Goal: Use online tool/utility: Utilize a website feature to perform a specific function

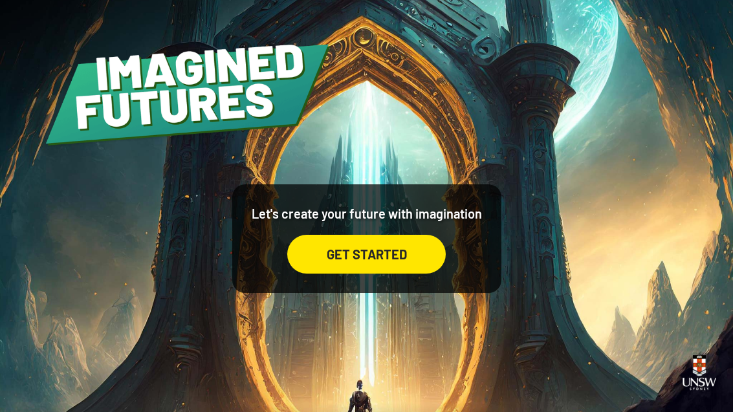
click at [418, 273] on div "GET STARTED" at bounding box center [366, 254] width 159 height 39
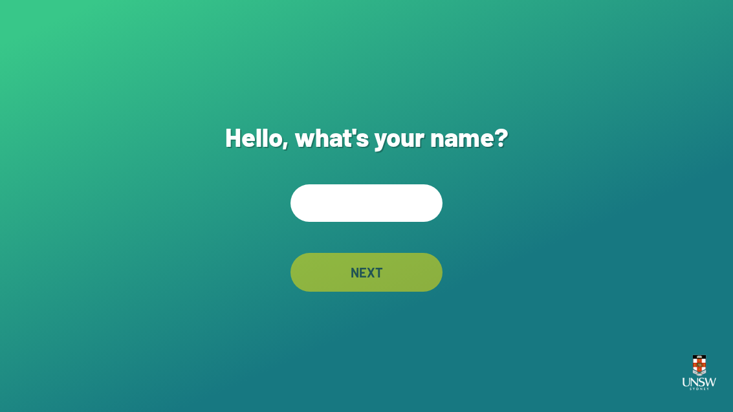
click at [416, 222] on input "text" at bounding box center [367, 204] width 152 height 38
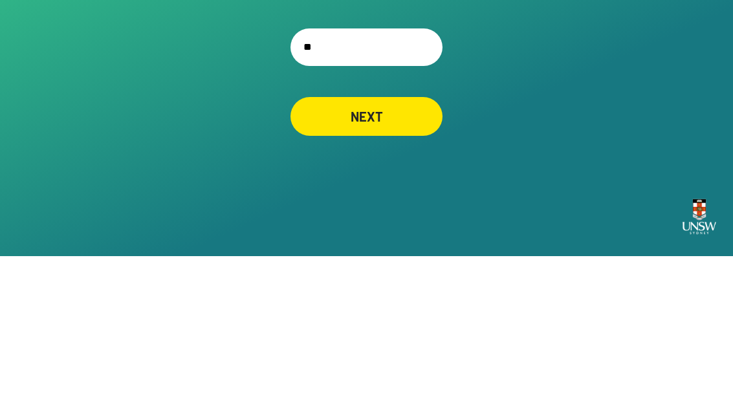
type input "*"
type input "***"
click at [412, 253] on div "NEXT" at bounding box center [367, 272] width 152 height 39
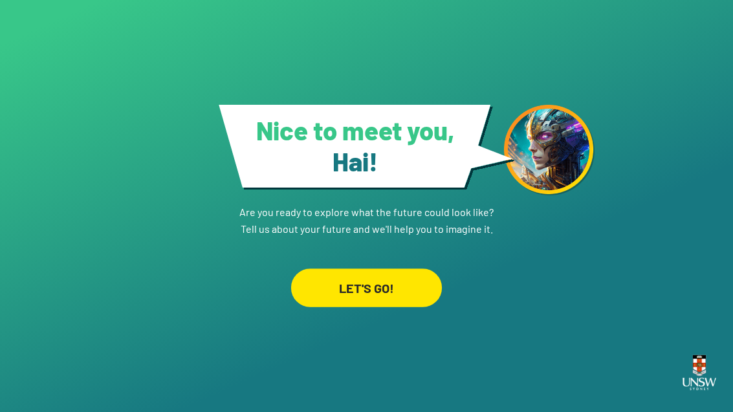
click at [418, 269] on div "LET'S GO!" at bounding box center [366, 288] width 151 height 39
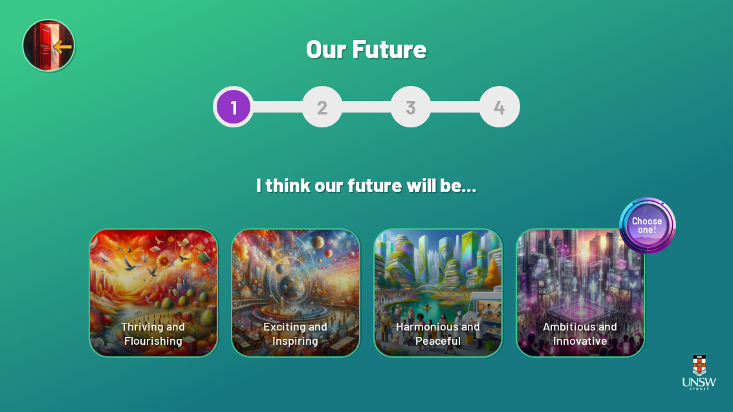
scroll to position [41, 0]
click at [402, 230] on div "Harmonious and Peaceful" at bounding box center [438, 293] width 127 height 127
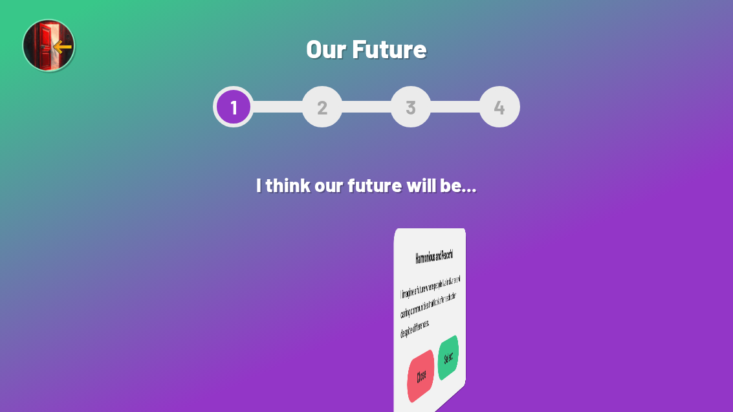
click at [422, 270] on p "I imagine a future where people live in diverse and caring communities that loo…" at bounding box center [432, 307] width 62 height 74
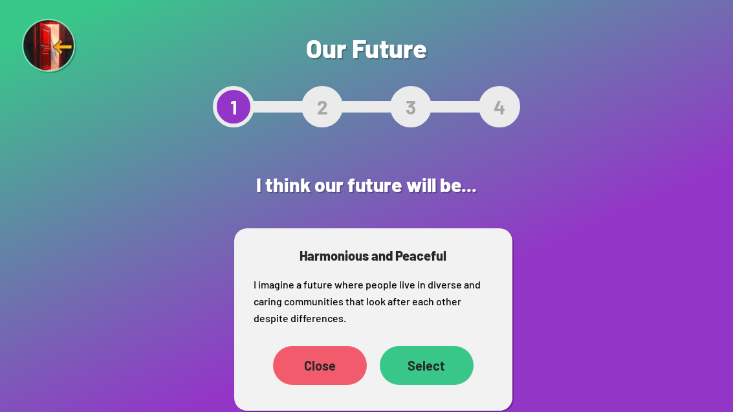
click at [447, 346] on div "Select" at bounding box center [427, 365] width 94 height 39
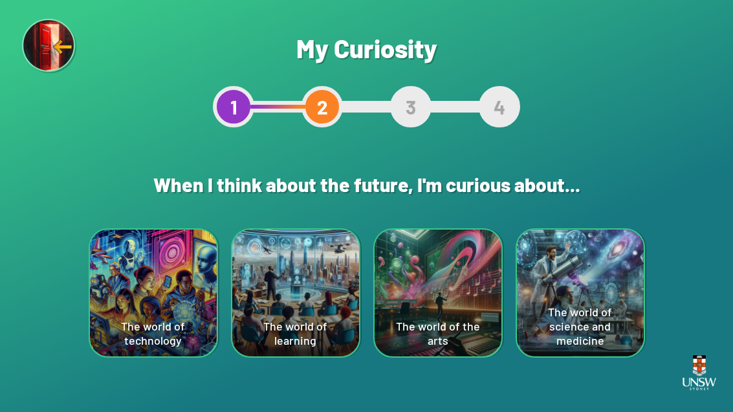
scroll to position [41, 0]
click at [120, 230] on div "The world of technology" at bounding box center [153, 293] width 127 height 127
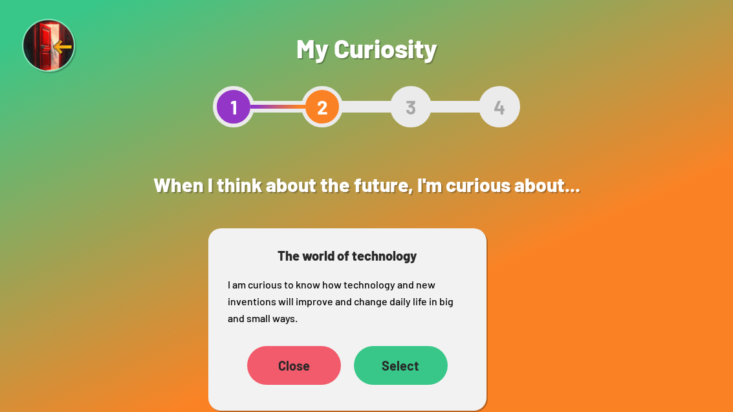
click at [301, 346] on div "Close" at bounding box center [294, 365] width 94 height 39
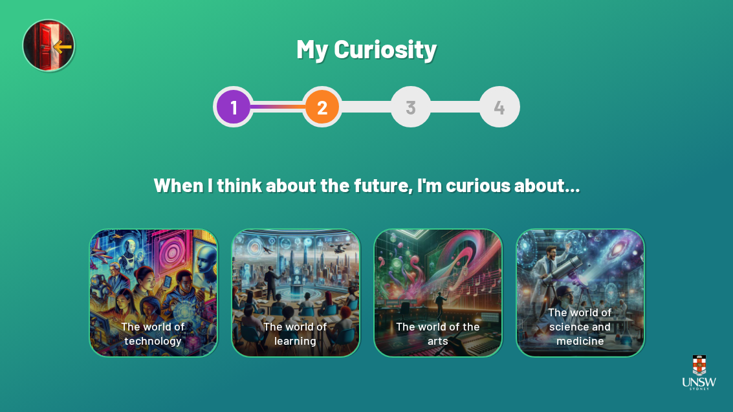
click at [133, 267] on div "The world of technology" at bounding box center [153, 293] width 127 height 127
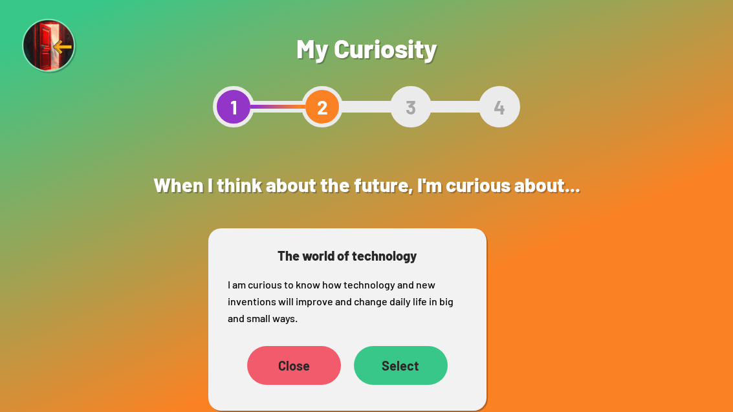
click at [407, 346] on div "Select" at bounding box center [401, 365] width 94 height 39
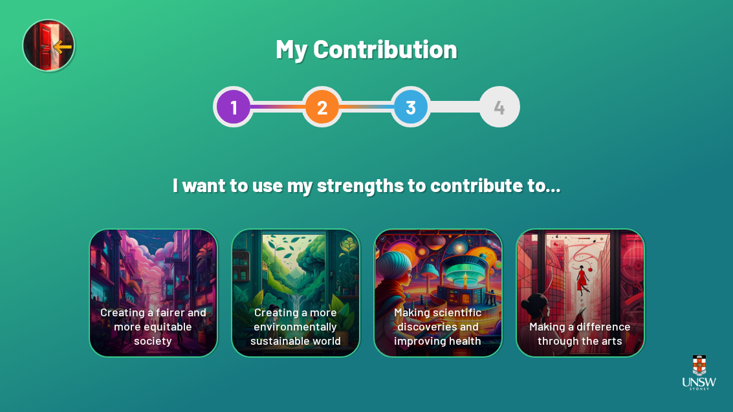
click at [296, 253] on div "Creating a more environmentally sustainable world" at bounding box center [295, 293] width 127 height 127
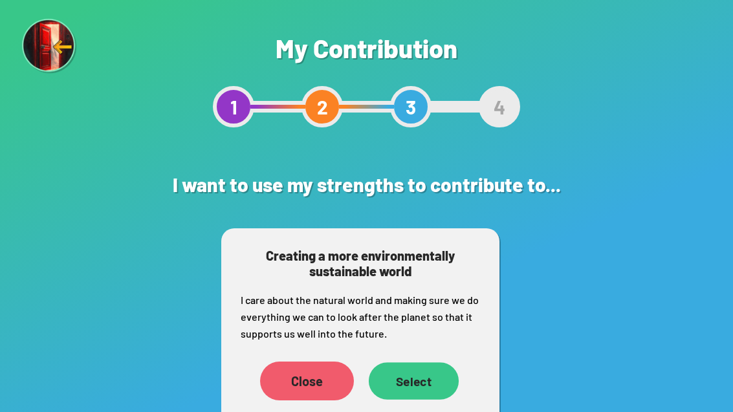
click at [425, 389] on div "Select" at bounding box center [413, 382] width 90 height 38
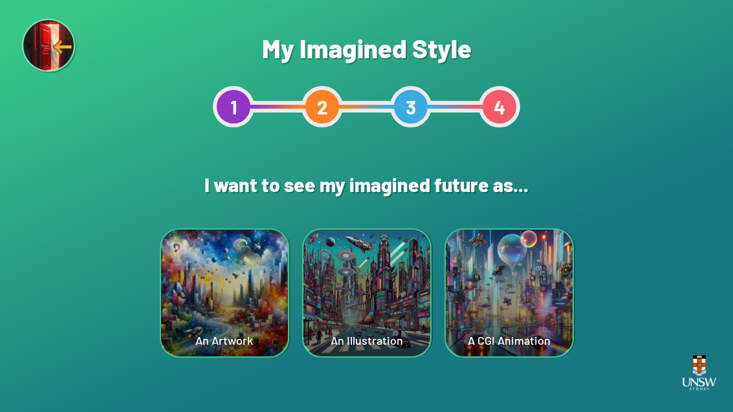
click at [522, 298] on div "A CGI Animation" at bounding box center [509, 293] width 127 height 127
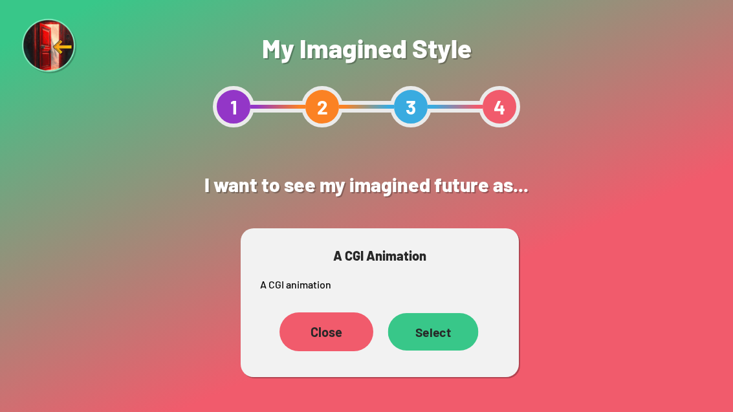
click at [428, 326] on div "Select" at bounding box center [433, 332] width 91 height 38
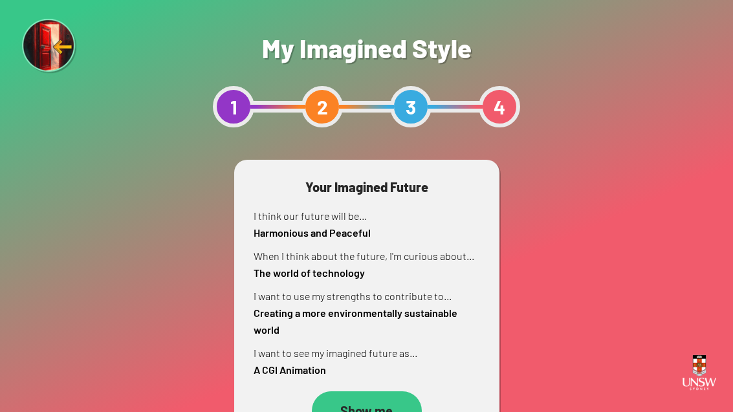
click at [389, 404] on div "Show me" at bounding box center [367, 411] width 110 height 39
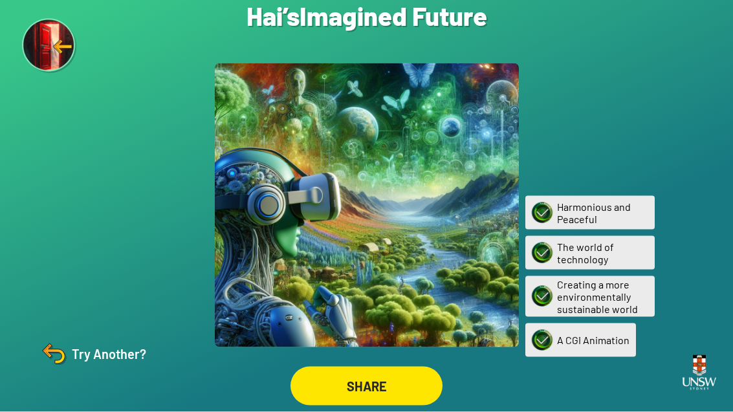
scroll to position [40, 0]
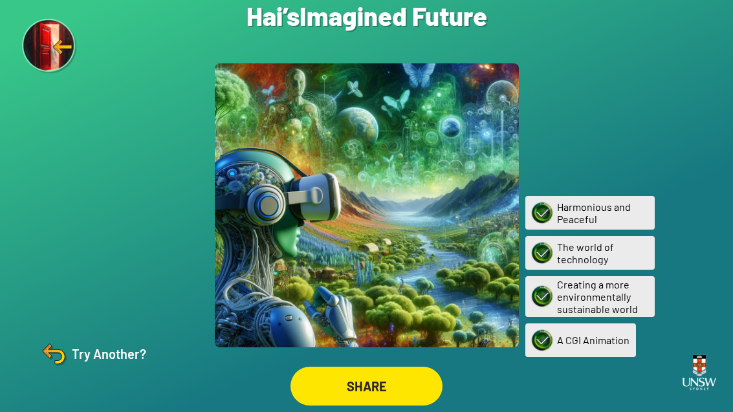
click at [52, 364] on img at bounding box center [53, 354] width 31 height 31
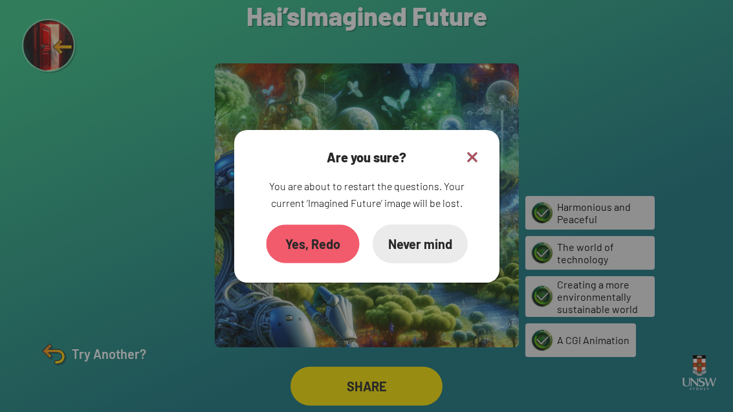
click at [295, 228] on div "Yes, Redo" at bounding box center [312, 244] width 93 height 39
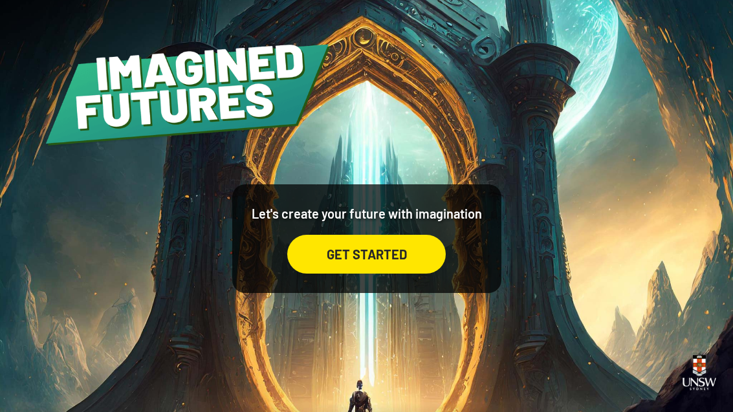
click at [421, 274] on div "GET STARTED" at bounding box center [366, 254] width 159 height 39
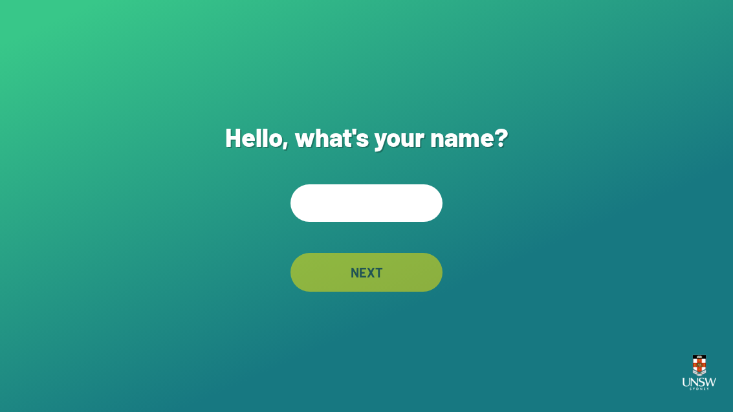
click at [395, 222] on input "text" at bounding box center [367, 204] width 152 height 38
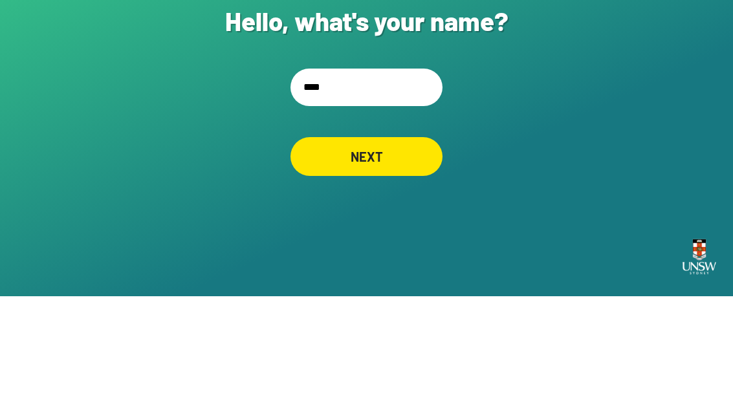
type input "****"
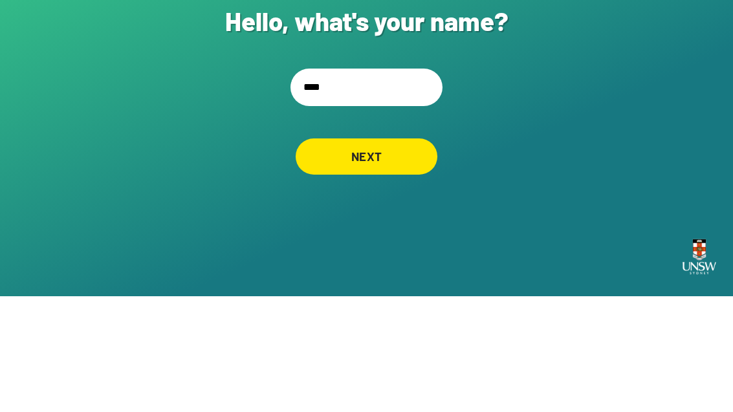
click at [421, 254] on div "NEXT" at bounding box center [367, 272] width 142 height 36
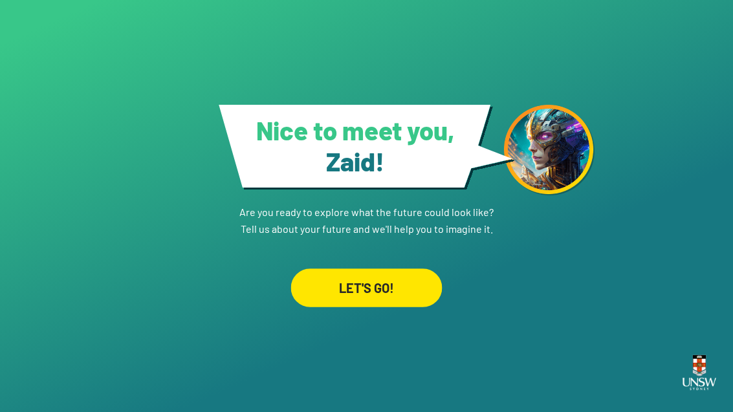
click at [419, 269] on div "LET'S GO!" at bounding box center [366, 288] width 151 height 39
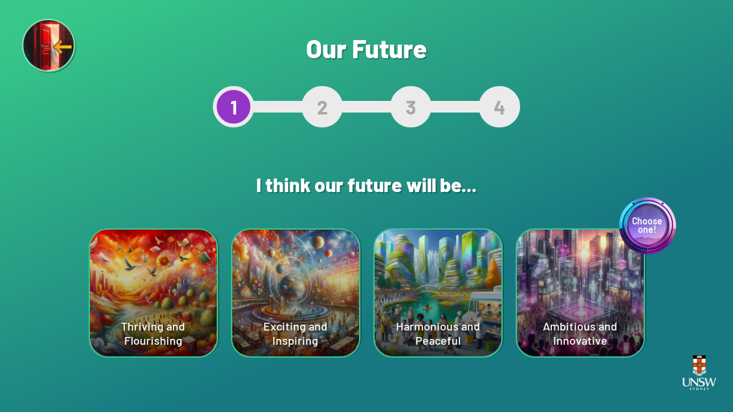
click at [599, 267] on div "Choose one! Ambitious and Innovative" at bounding box center [580, 293] width 127 height 127
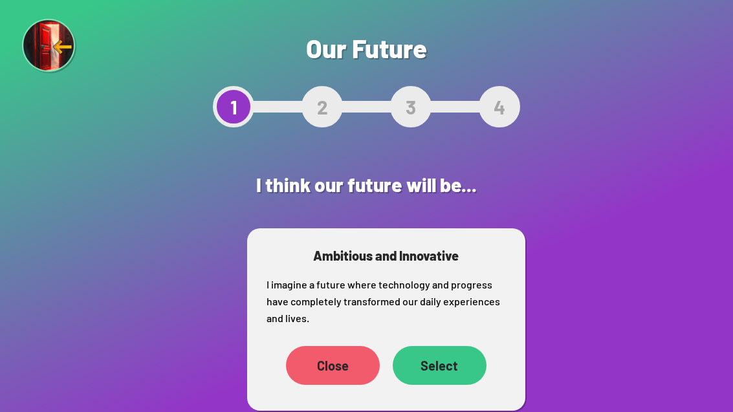
click at [465, 366] on div "Select" at bounding box center [440, 365] width 94 height 39
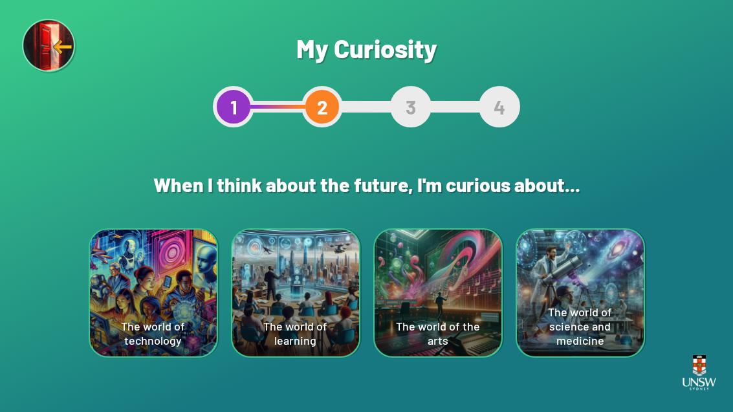
click at [475, 340] on div "The world of the arts" at bounding box center [438, 293] width 127 height 127
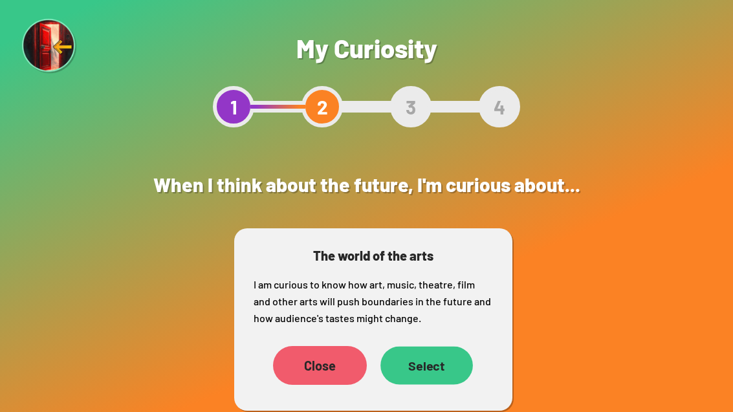
click at [444, 363] on div "Select" at bounding box center [427, 365] width 93 height 38
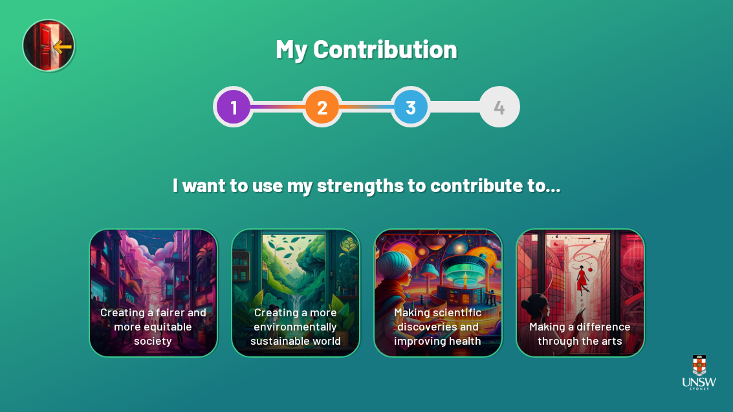
click at [185, 291] on div "Creating a fairer and more equitable society" at bounding box center [153, 293] width 127 height 127
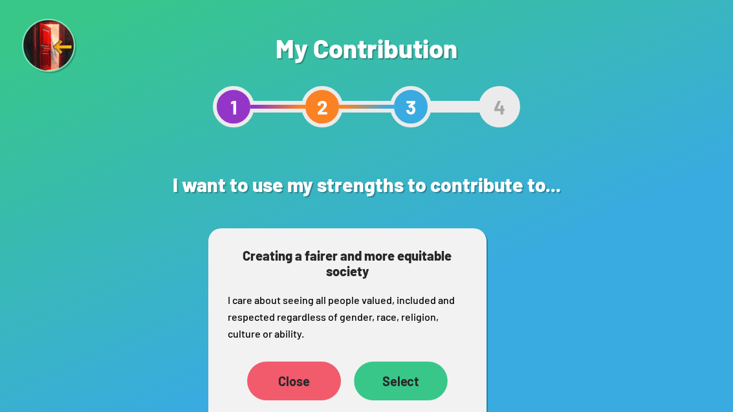
click at [429, 364] on div "Select" at bounding box center [401, 381] width 94 height 39
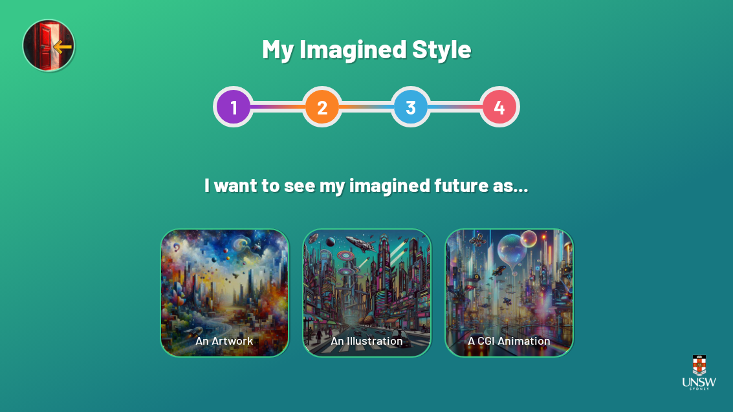
click at [418, 379] on div "Are you sure? This will reset your answers Yes, Redo Never mind My Imagined Sty…" at bounding box center [366, 206] width 733 height 412
click at [355, 277] on div "An Illustration" at bounding box center [367, 293] width 127 height 127
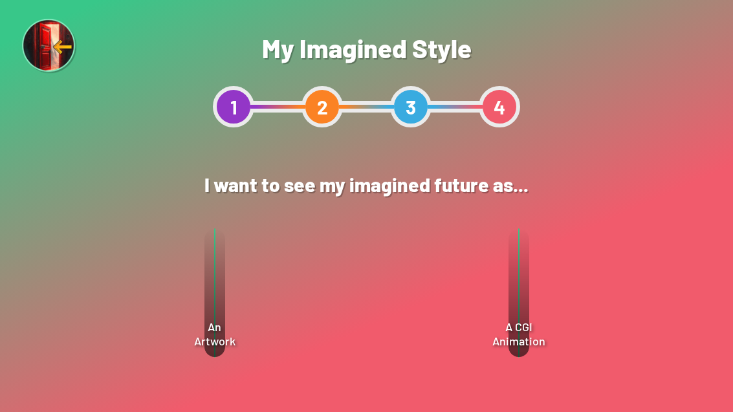
click at [452, 322] on div "Select" at bounding box center [421, 332] width 94 height 39
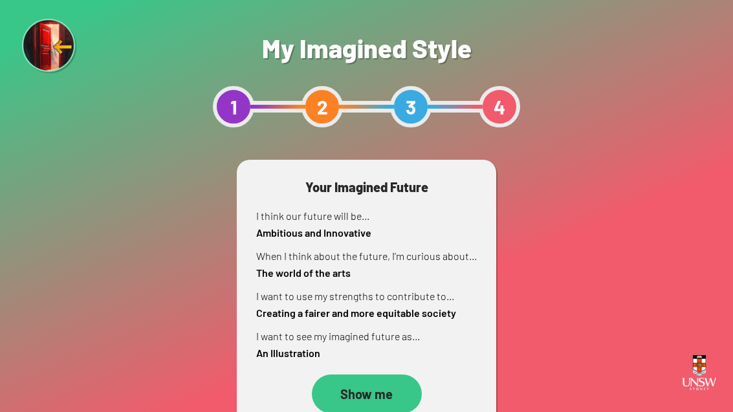
click at [385, 396] on div "Show me" at bounding box center [367, 394] width 110 height 39
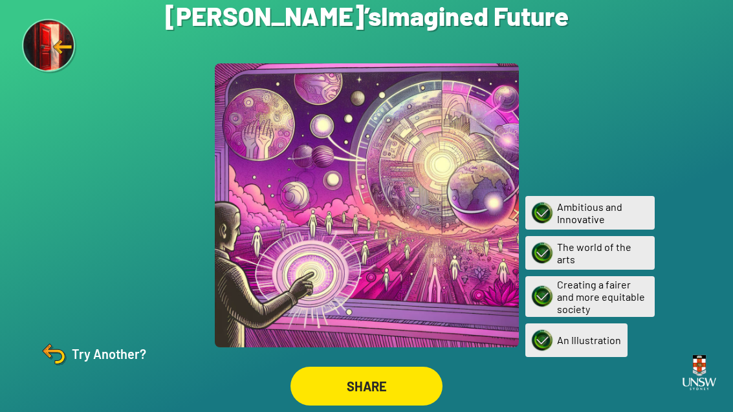
click at [67, 370] on img at bounding box center [53, 354] width 31 height 31
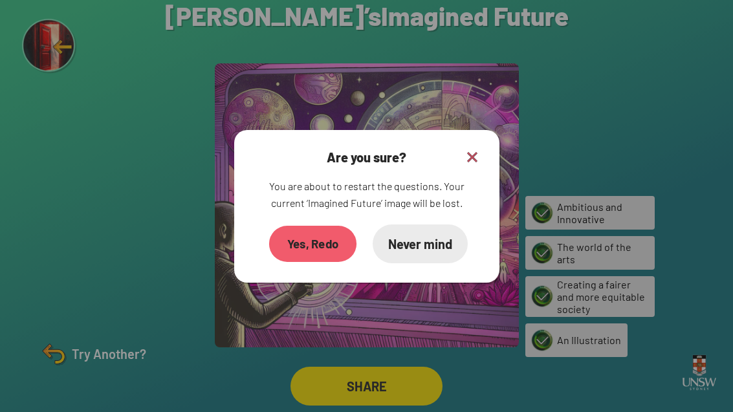
click at [295, 260] on div "Yes, Redo" at bounding box center [312, 244] width 87 height 36
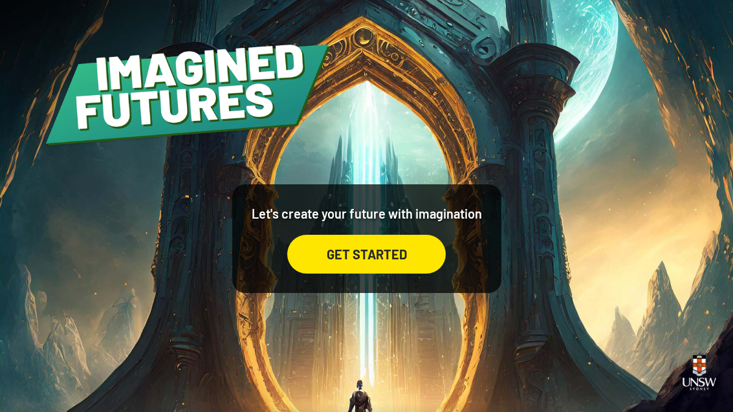
click at [342, 267] on div "GET STARTED" at bounding box center [366, 254] width 159 height 39
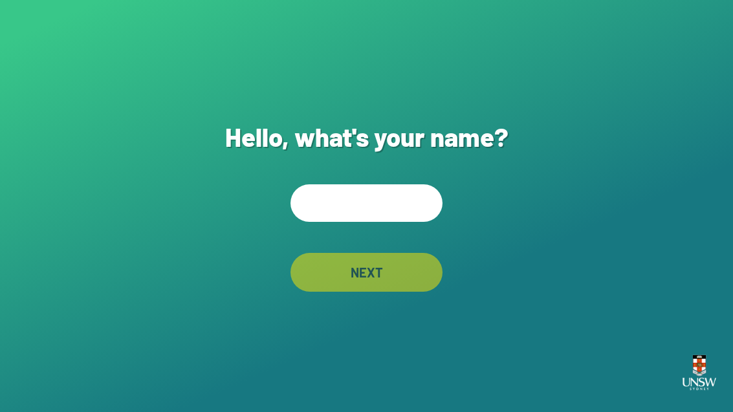
click at [407, 197] on div "Hello, what's your name? NEXT" at bounding box center [366, 206] width 733 height 412
click at [348, 208] on input "text" at bounding box center [367, 204] width 152 height 38
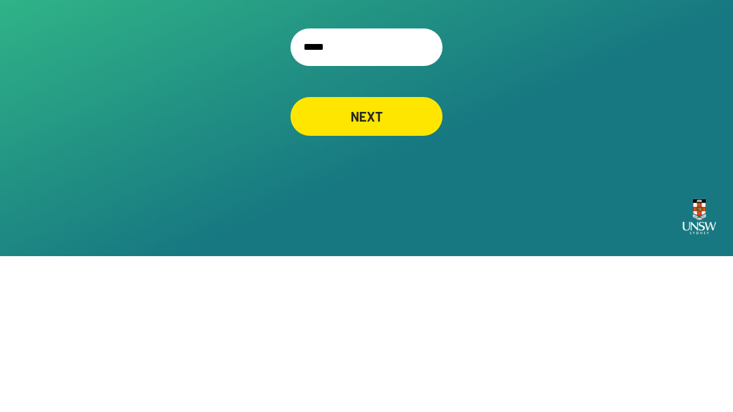
type input "******"
click at [409, 253] on div "NEXT" at bounding box center [367, 272] width 150 height 38
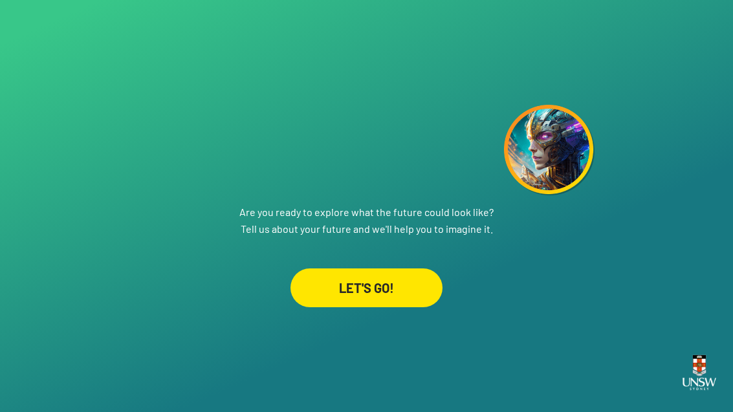
click at [394, 302] on div "LET'S GO!" at bounding box center [367, 288] width 152 height 39
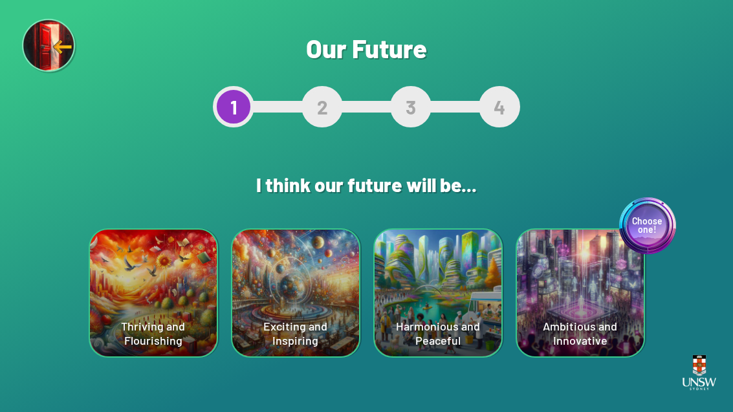
click at [276, 327] on div "Exciting and Inspiring" at bounding box center [295, 293] width 127 height 127
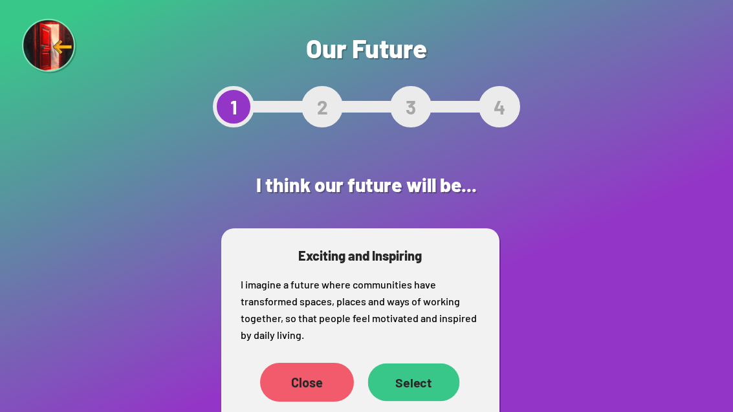
click at [429, 392] on div "Select" at bounding box center [414, 383] width 92 height 38
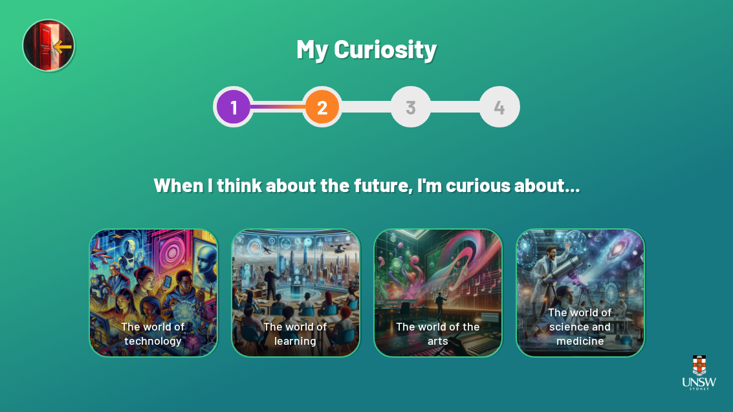
click at [594, 268] on div "The world of science and medicine" at bounding box center [580, 293] width 127 height 127
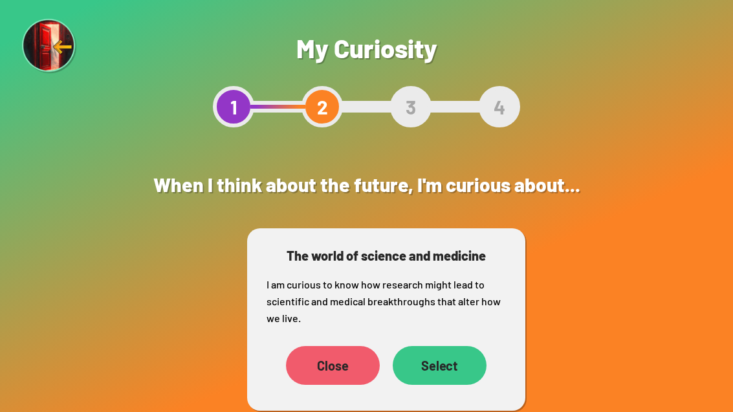
click at [464, 359] on div "Select" at bounding box center [440, 365] width 94 height 39
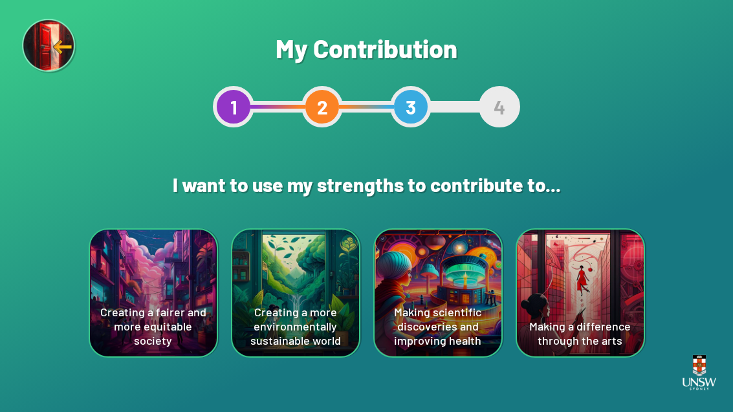
click at [584, 256] on div "Making a difference through the arts" at bounding box center [580, 293] width 127 height 127
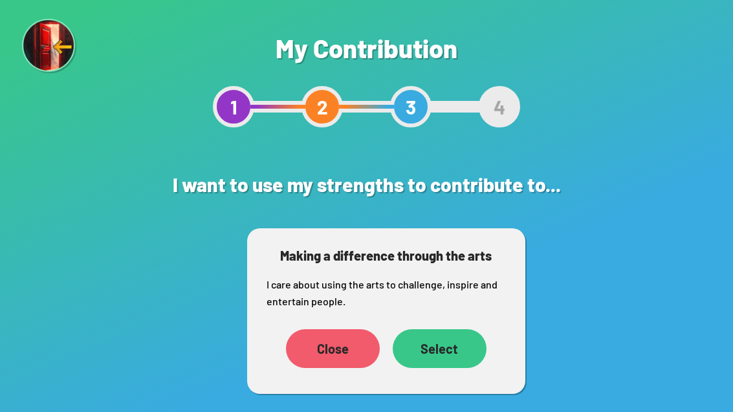
click at [450, 341] on div "Select" at bounding box center [440, 349] width 94 height 39
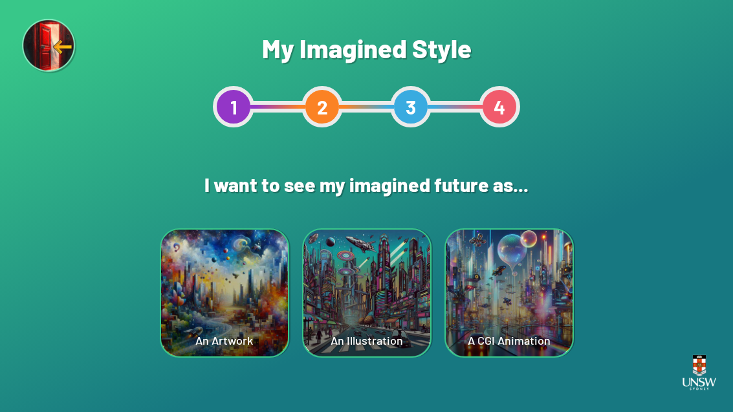
click at [234, 289] on div "An Artwork" at bounding box center [224, 293] width 127 height 127
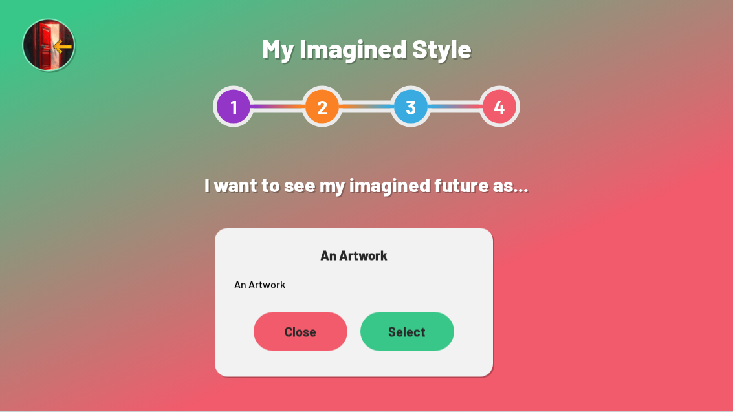
scroll to position [34, 0]
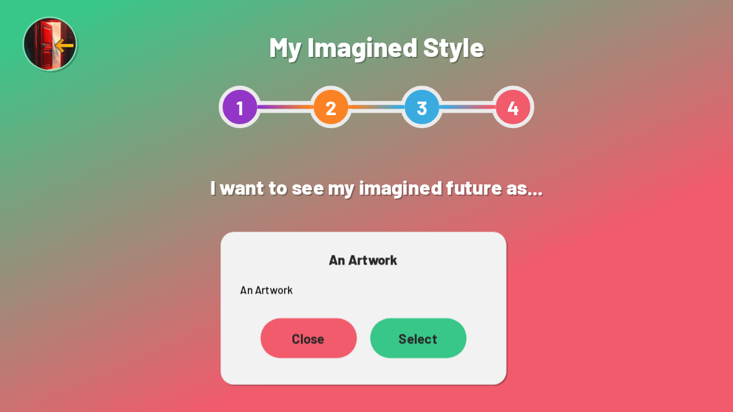
click at [296, 313] on div "Close" at bounding box center [301, 332] width 94 height 39
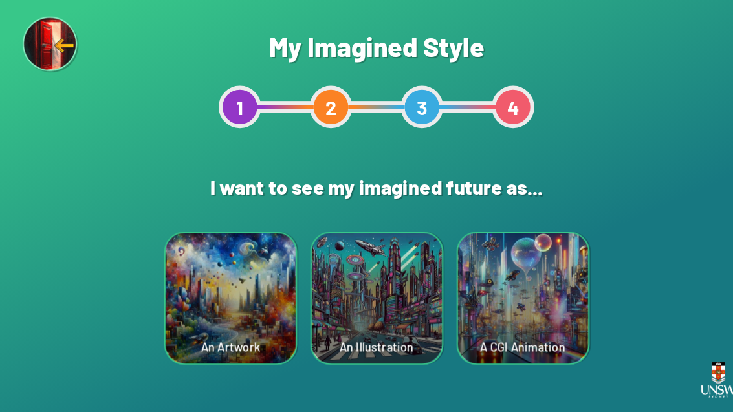
click at [520, 251] on div "A CGI Animation" at bounding box center [509, 293] width 127 height 127
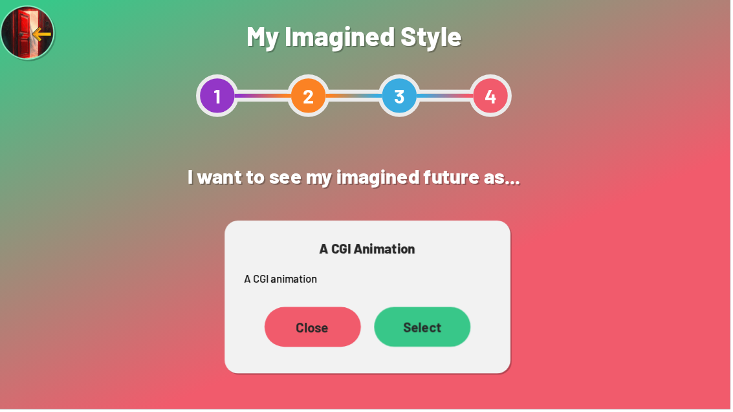
scroll to position [41, 0]
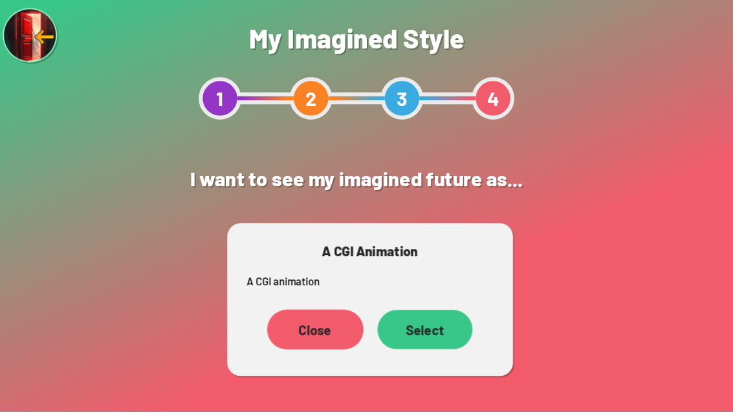
click at [414, 313] on div "Select" at bounding box center [432, 332] width 93 height 38
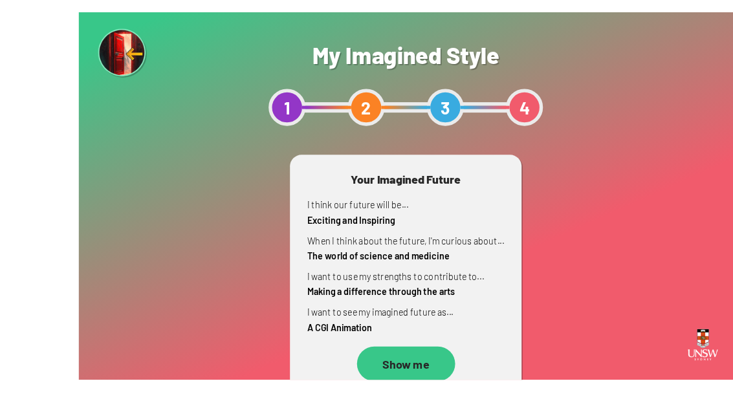
scroll to position [17, 0]
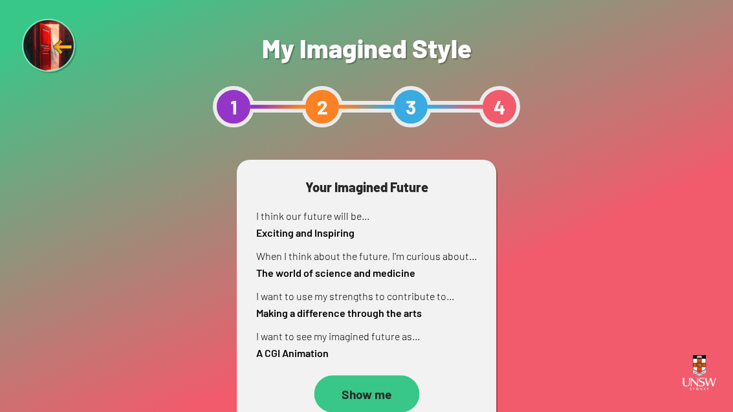
click at [386, 375] on div "Show me" at bounding box center [367, 393] width 106 height 37
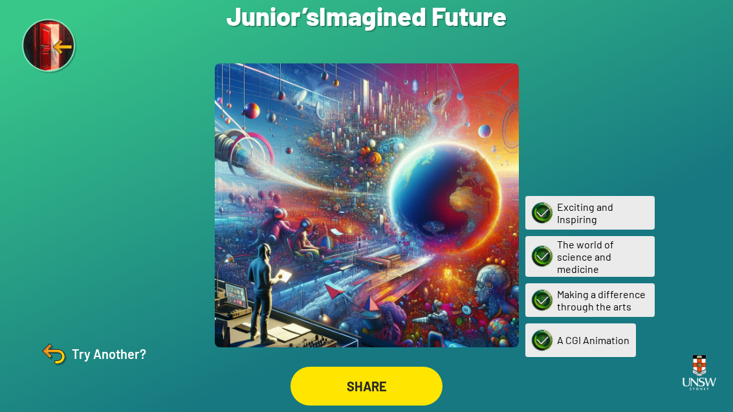
scroll to position [41, 0]
click at [330, 379] on div "SHARE" at bounding box center [367, 387] width 149 height 38
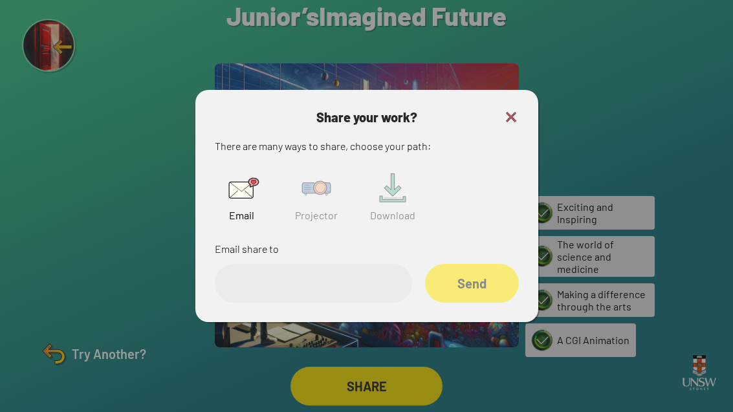
click at [305, 183] on img at bounding box center [316, 188] width 41 height 41
click at [291, 266] on input "text" at bounding box center [313, 283] width 197 height 39
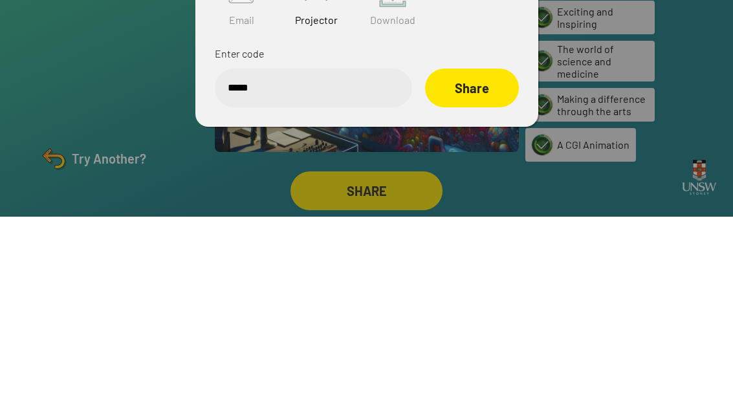
type input "******"
click at [479, 264] on div "Share" at bounding box center [472, 283] width 94 height 39
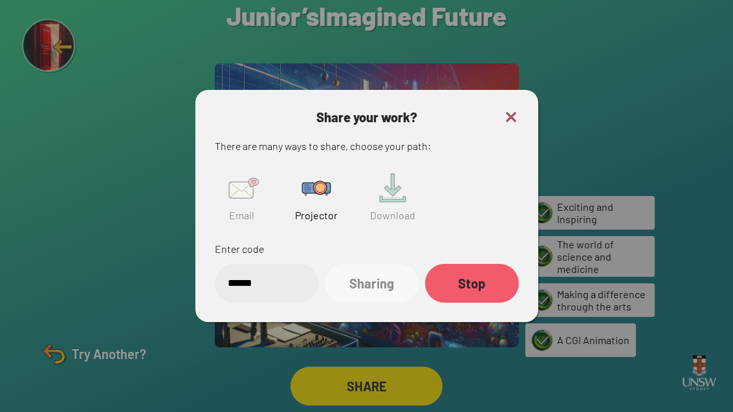
click at [514, 109] on img at bounding box center [512, 117] width 16 height 16
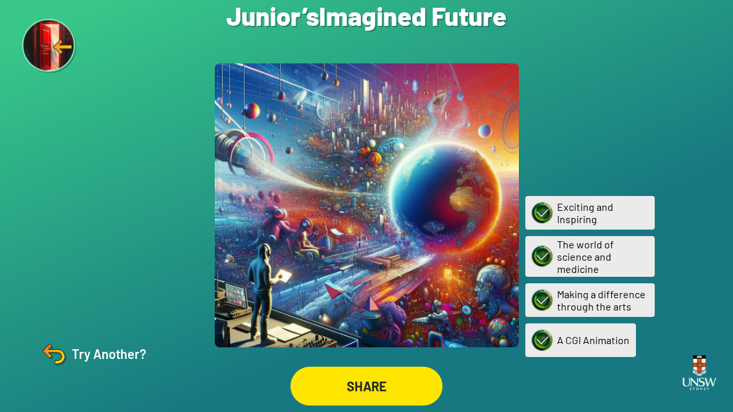
click at [49, 350] on img at bounding box center [53, 354] width 31 height 31
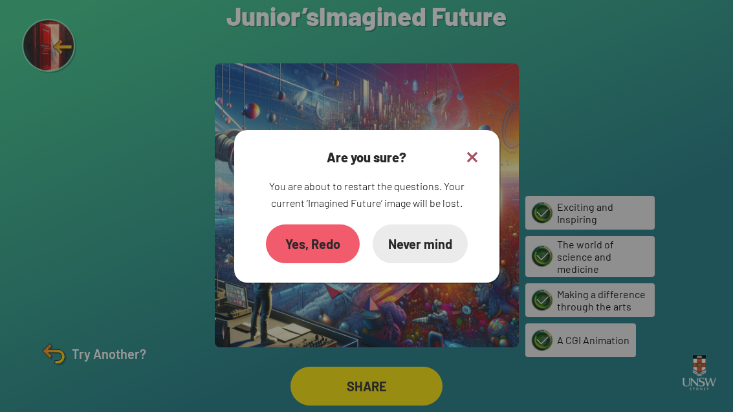
click at [431, 225] on div "Never mind" at bounding box center [420, 244] width 95 height 39
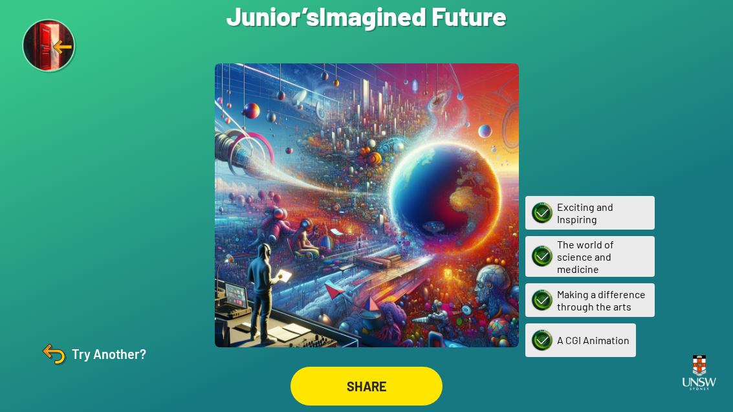
click at [56, 353] on img at bounding box center [53, 354] width 31 height 31
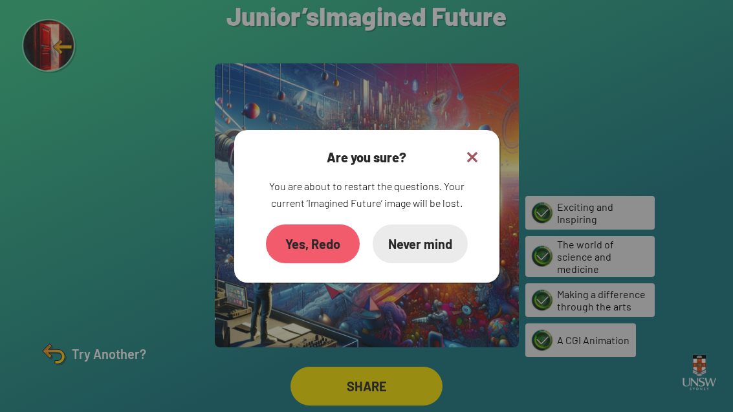
click at [312, 225] on div "Yes, Redo" at bounding box center [313, 244] width 94 height 39
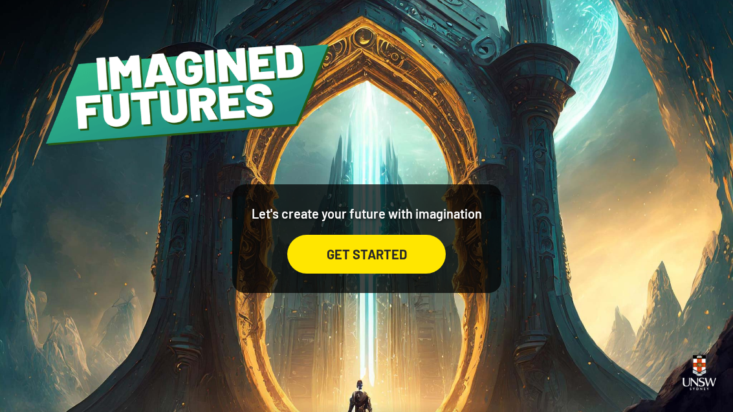
click at [412, 273] on div "GET STARTED" at bounding box center [366, 254] width 159 height 39
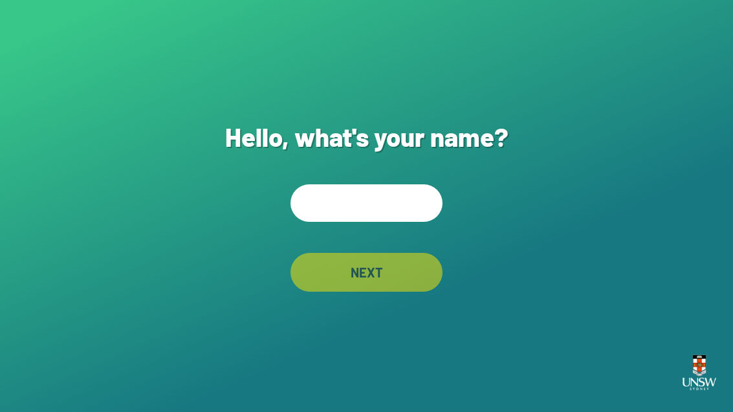
click at [410, 222] on input "text" at bounding box center [367, 204] width 152 height 38
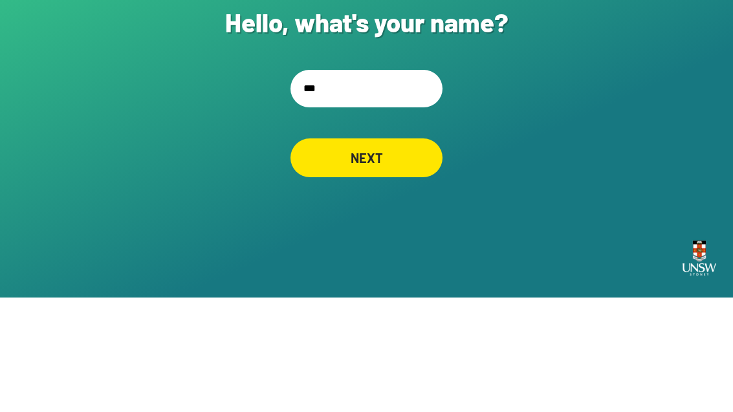
type input "****"
click at [409, 253] on div "NEXT" at bounding box center [367, 272] width 152 height 39
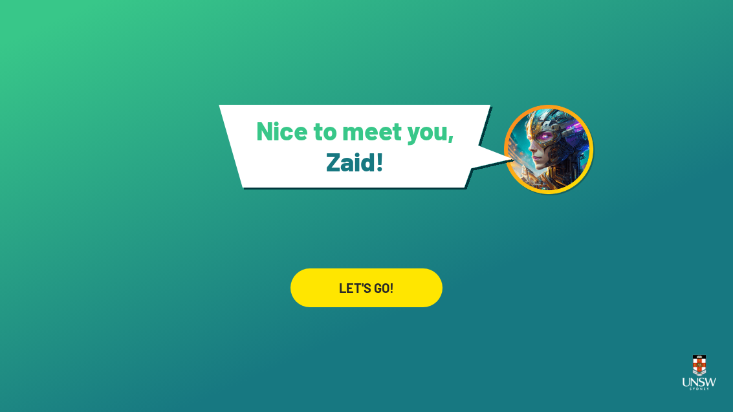
click at [410, 269] on div "LET'S GO!" at bounding box center [367, 288] width 152 height 39
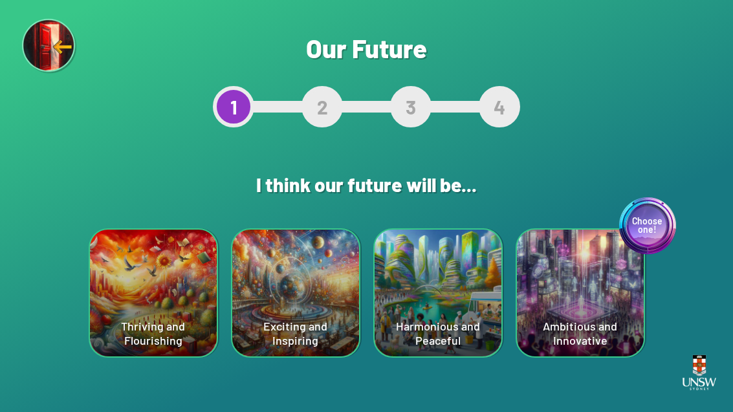
click at [614, 308] on div "Choose one! Ambitious and Innovative" at bounding box center [580, 293] width 127 height 127
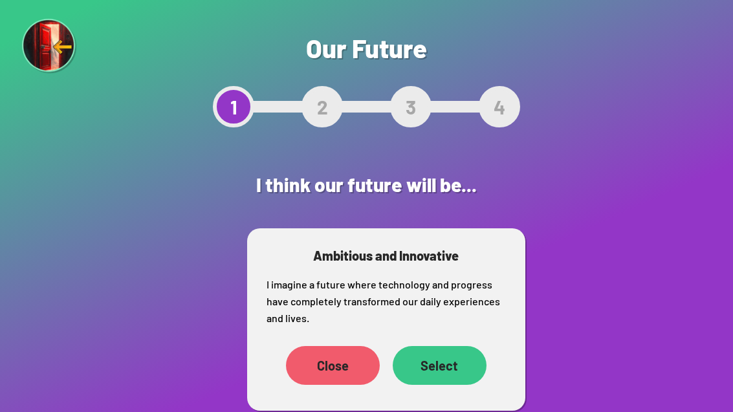
click at [445, 370] on div "Select" at bounding box center [440, 365] width 94 height 39
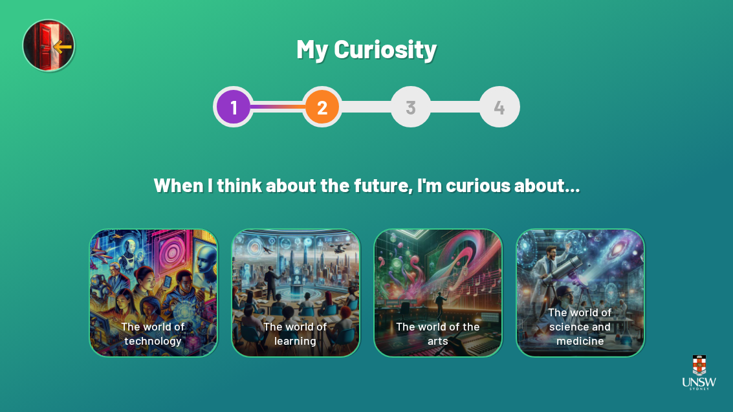
click at [608, 271] on div "The world of science and medicine" at bounding box center [580, 293] width 127 height 127
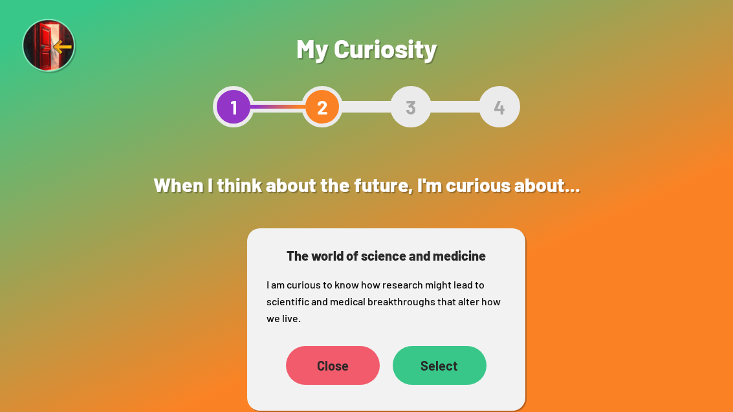
click at [444, 376] on div "Select" at bounding box center [440, 365] width 94 height 39
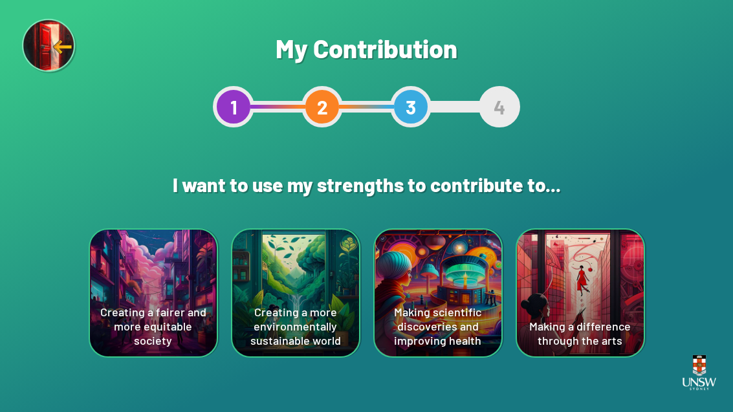
click at [344, 285] on div "Creating a more environmentally sustainable world" at bounding box center [295, 293] width 127 height 127
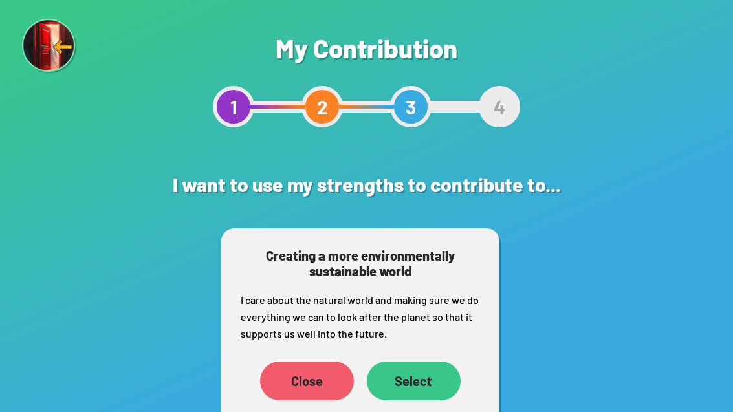
click at [427, 367] on div "Select" at bounding box center [414, 381] width 94 height 39
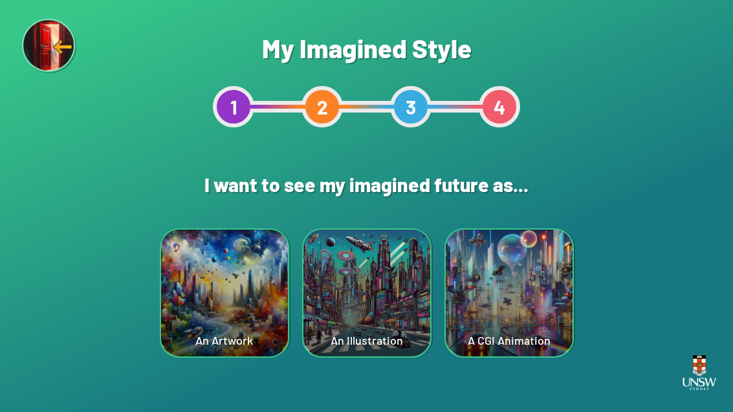
click at [196, 262] on div "An Artwork" at bounding box center [224, 293] width 127 height 127
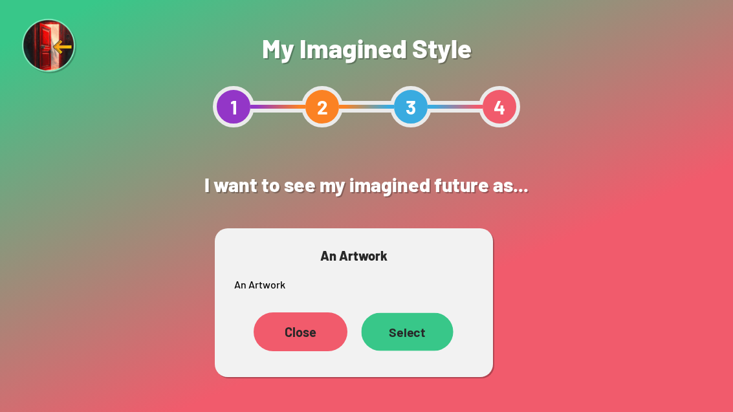
click at [420, 324] on div "Select" at bounding box center [407, 332] width 92 height 38
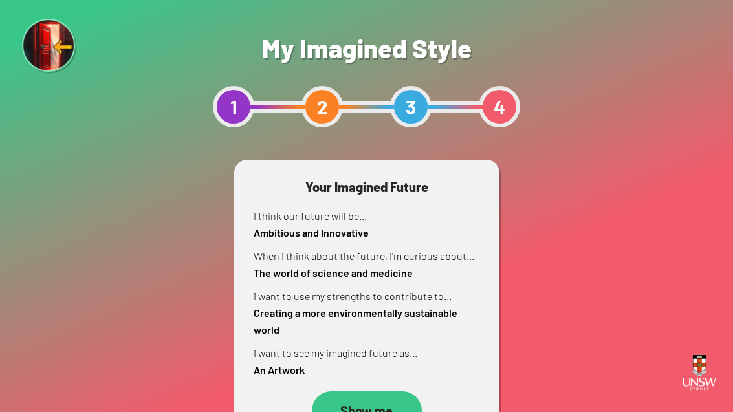
scroll to position [41, 0]
click at [402, 392] on div "Show me" at bounding box center [367, 411] width 110 height 39
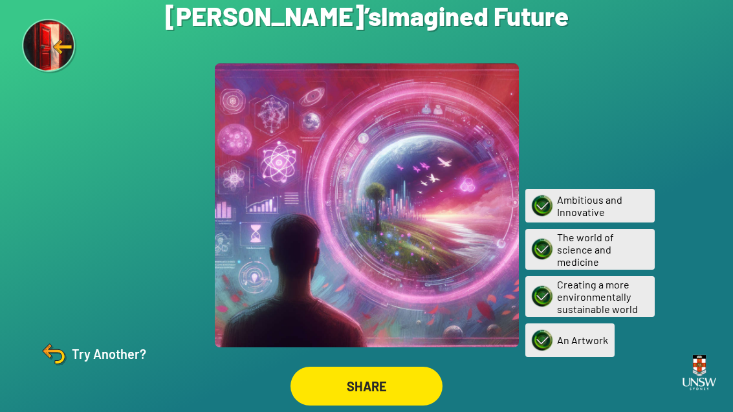
scroll to position [41, 0]
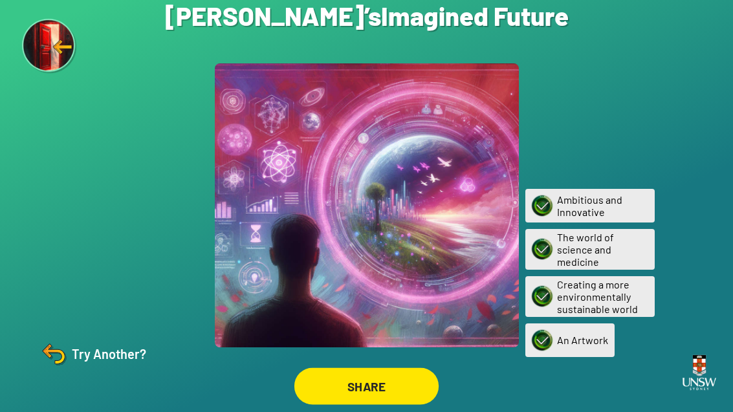
click at [392, 370] on div "SHARE" at bounding box center [367, 386] width 144 height 37
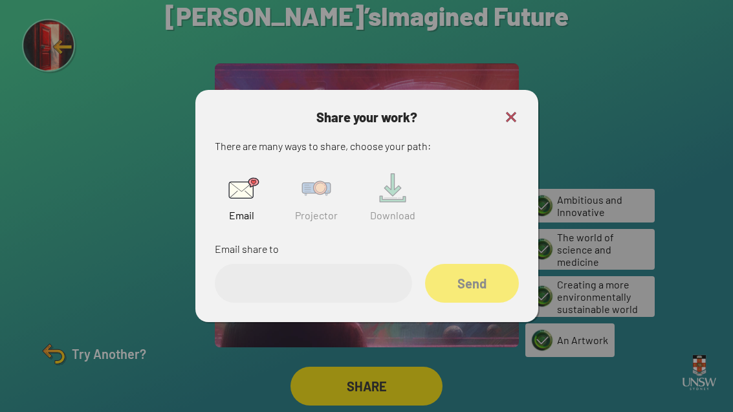
click at [305, 181] on img at bounding box center [316, 188] width 41 height 41
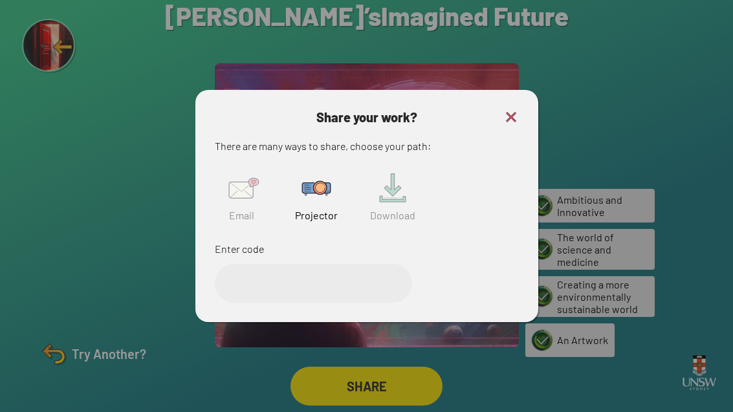
click at [346, 268] on input "text" at bounding box center [313, 283] width 197 height 39
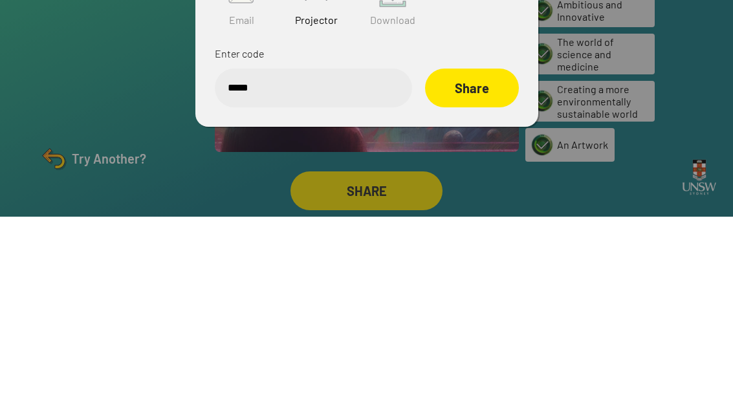
type input "******"
click at [491, 264] on div "Share" at bounding box center [471, 283] width 93 height 38
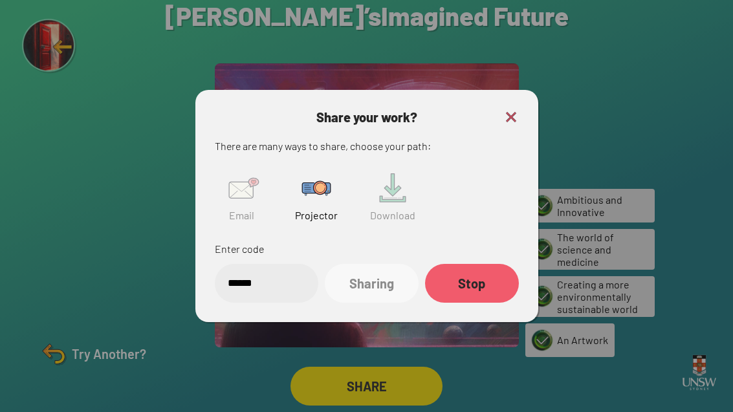
click at [504, 109] on img at bounding box center [512, 117] width 16 height 16
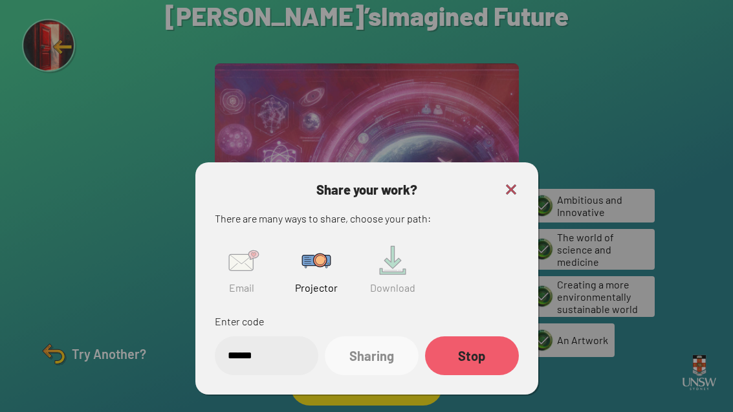
click at [504, 92] on div at bounding box center [367, 205] width 304 height 284
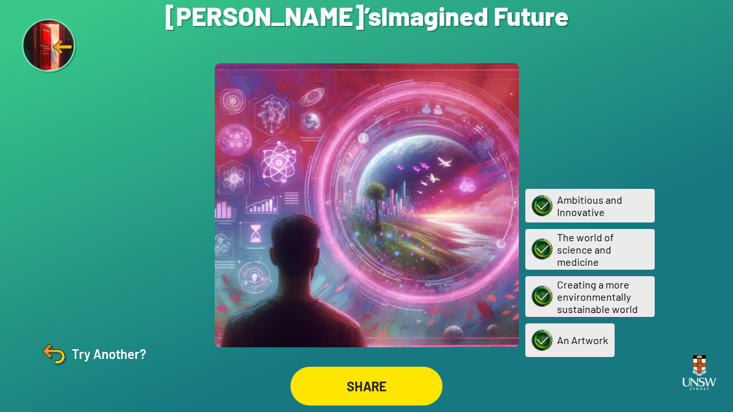
click at [85, 339] on div "Try Another?" at bounding box center [92, 354] width 108 height 31
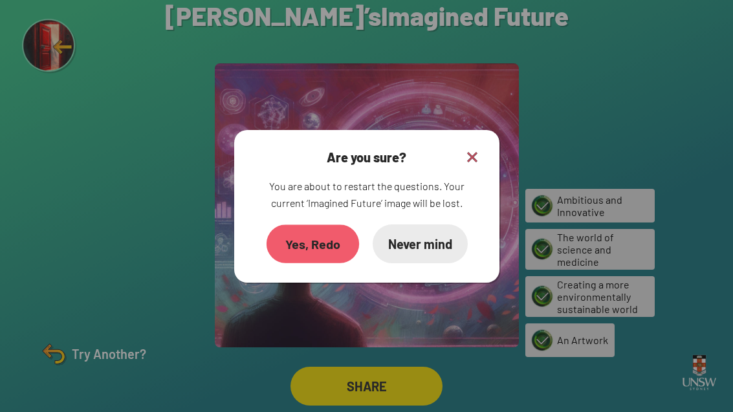
click at [342, 225] on div "Yes, Redo" at bounding box center [312, 244] width 93 height 38
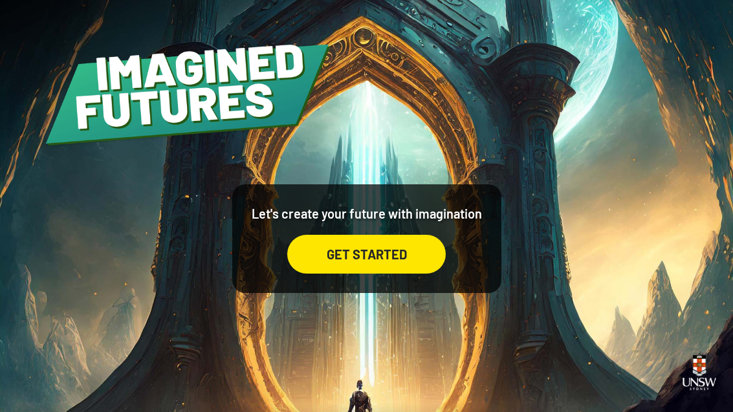
click at [411, 274] on div "GET STARTED" at bounding box center [366, 254] width 159 height 39
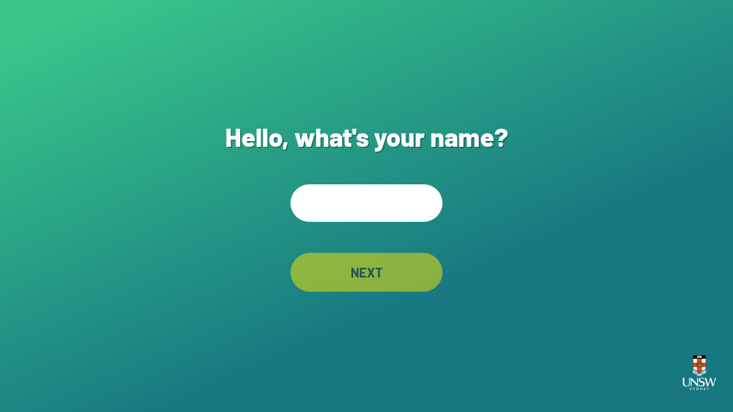
click at [394, 222] on input "text" at bounding box center [367, 204] width 152 height 38
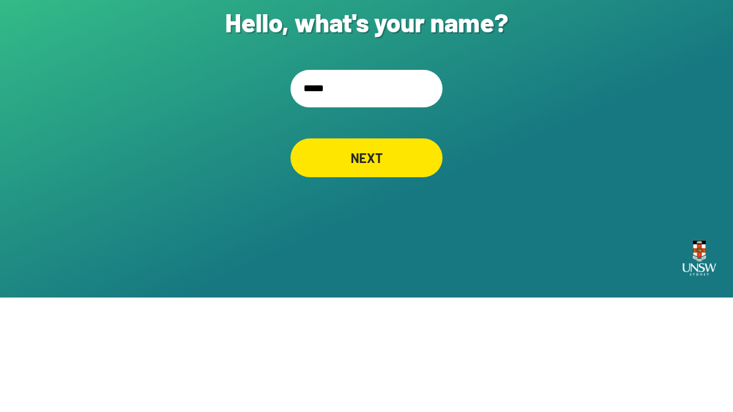
type input "******"
click at [419, 253] on div "NEXT" at bounding box center [367, 272] width 152 height 39
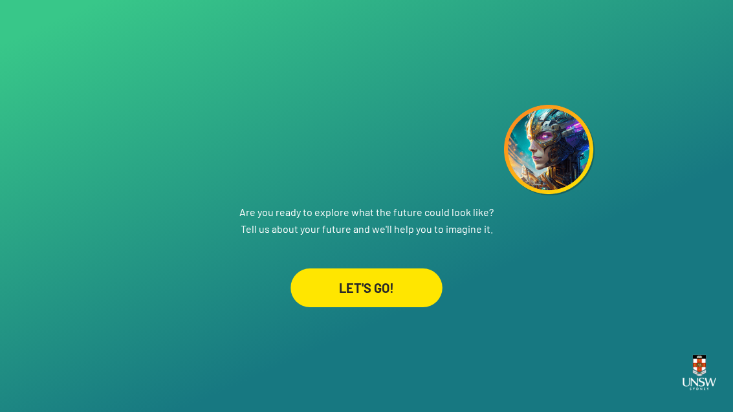
click at [427, 269] on div "LET'S GO!" at bounding box center [367, 288] width 152 height 39
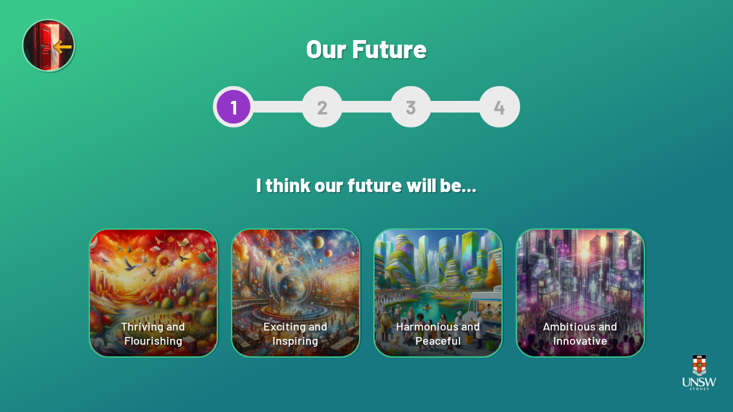
click at [133, 277] on div "Thriving and Flourishing" at bounding box center [153, 293] width 127 height 127
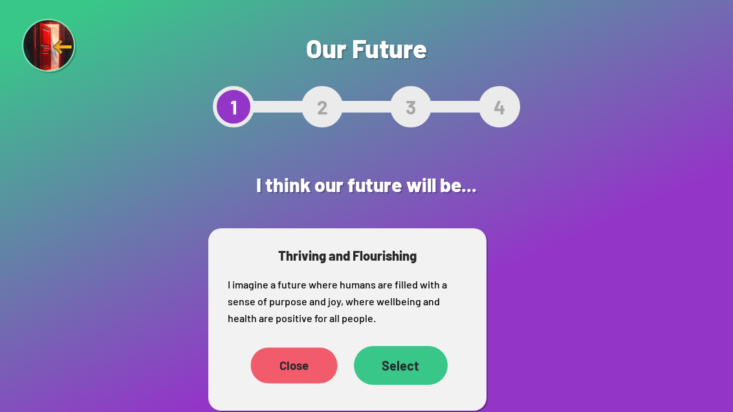
click at [258, 374] on div "Close" at bounding box center [294, 366] width 87 height 36
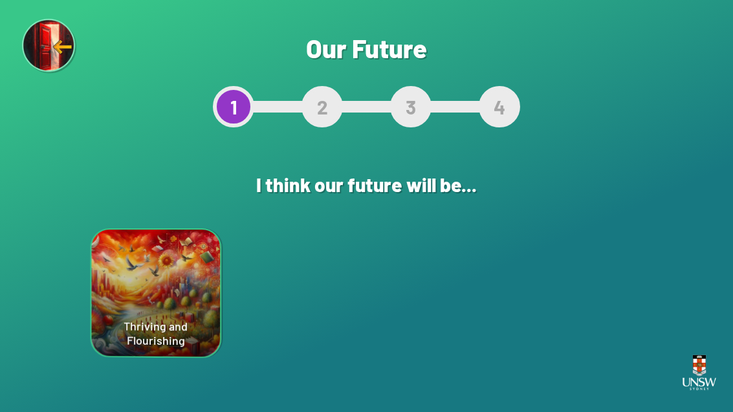
click at [465, 314] on div "Harmonious and Peaceful" at bounding box center [439, 293] width 126 height 128
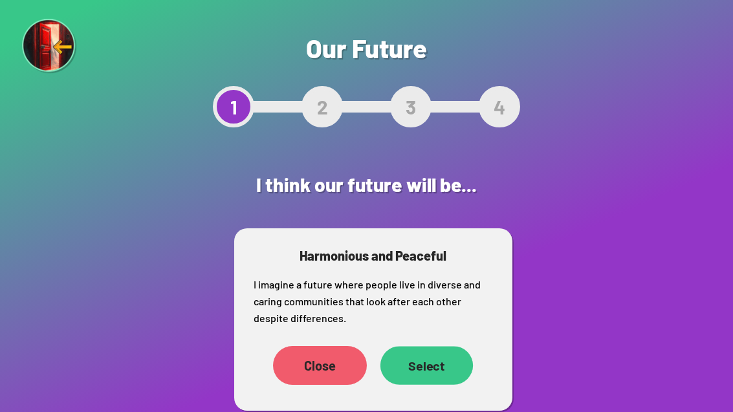
click at [441, 361] on div "Select" at bounding box center [426, 365] width 93 height 38
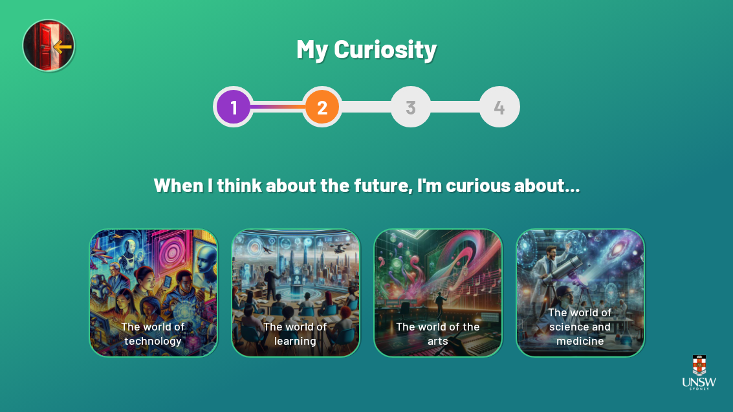
click at [115, 267] on div "The world of technology" at bounding box center [153, 293] width 127 height 127
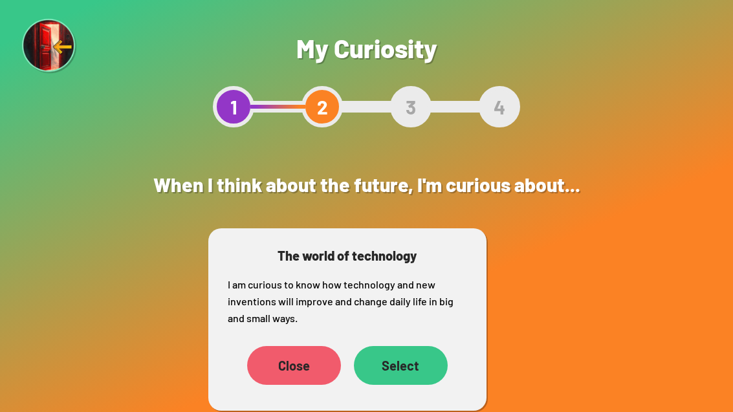
click at [417, 366] on div "Select" at bounding box center [401, 365] width 94 height 39
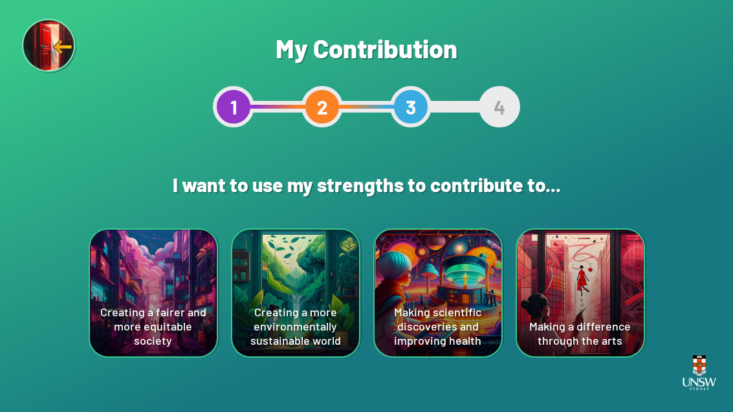
click at [465, 324] on div "Making scientific discoveries and improving health" at bounding box center [438, 293] width 127 height 127
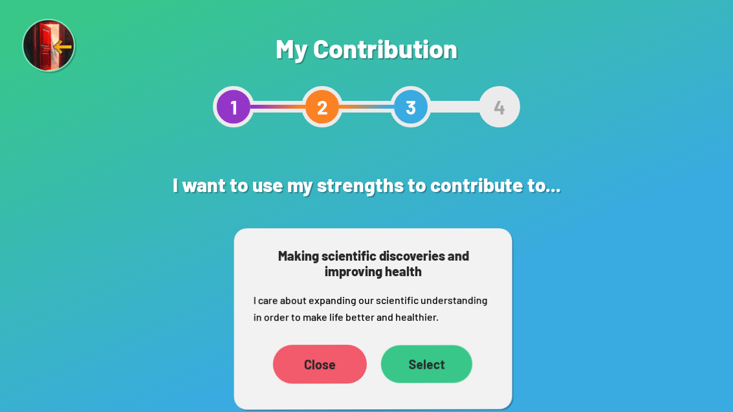
click at [450, 368] on div "Select" at bounding box center [426, 365] width 91 height 38
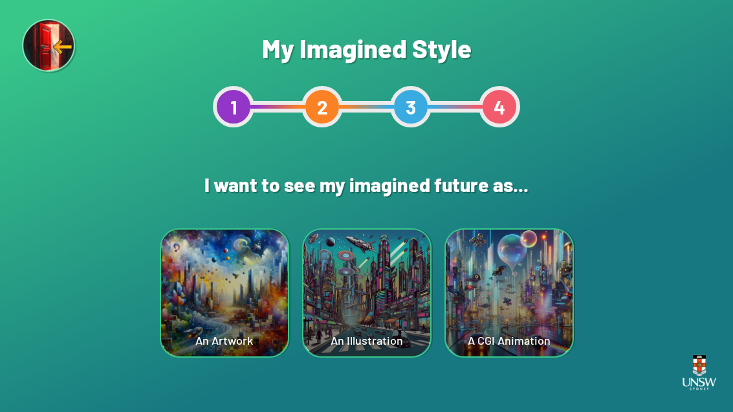
click at [419, 319] on div "An Illustration" at bounding box center [367, 293] width 127 height 127
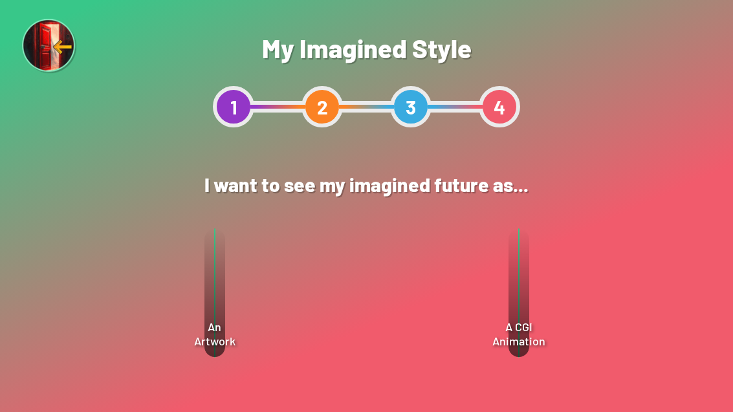
click at [432, 339] on div "Select" at bounding box center [421, 332] width 94 height 39
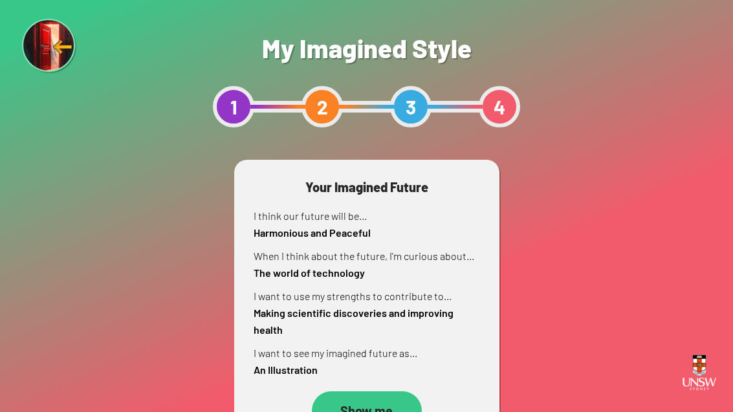
click at [390, 410] on div "Show me" at bounding box center [367, 411] width 110 height 39
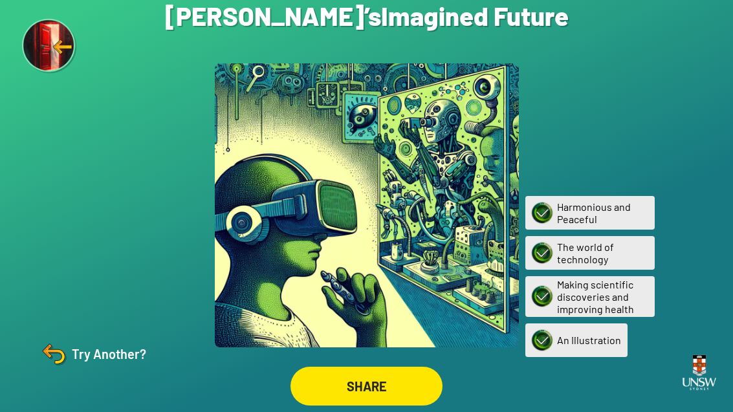
scroll to position [41, 0]
click at [65, 353] on img at bounding box center [53, 354] width 31 height 31
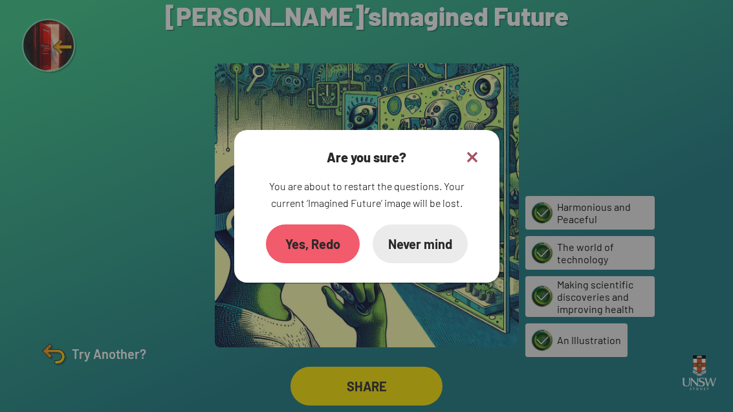
click at [319, 225] on div "Yes, Redo" at bounding box center [313, 244] width 94 height 39
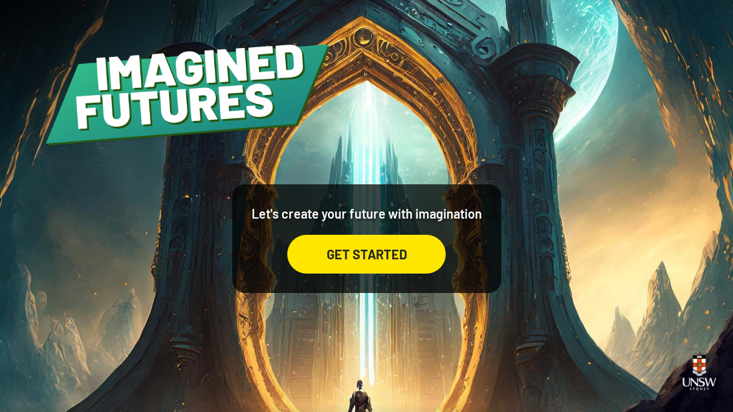
click at [413, 274] on div "GET STARTED" at bounding box center [366, 254] width 159 height 39
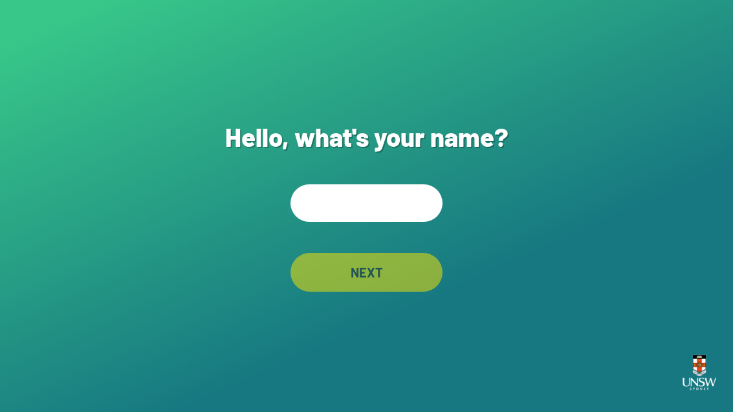
click at [408, 222] on input "text" at bounding box center [367, 204] width 152 height 38
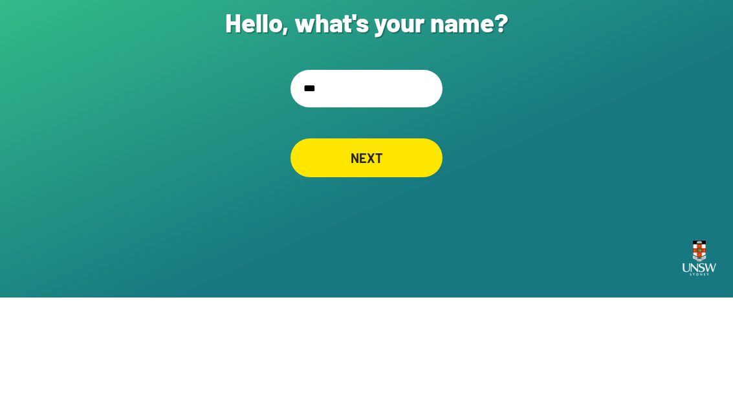
type input "***"
click at [396, 253] on div "NEXT" at bounding box center [367, 272] width 152 height 39
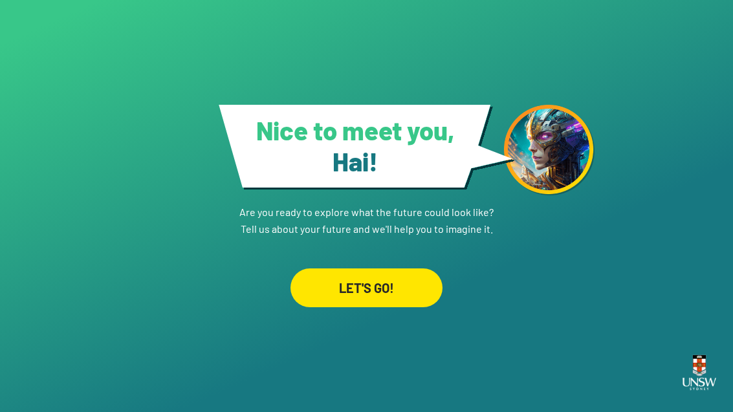
click at [387, 269] on div "LET'S GO!" at bounding box center [367, 288] width 152 height 39
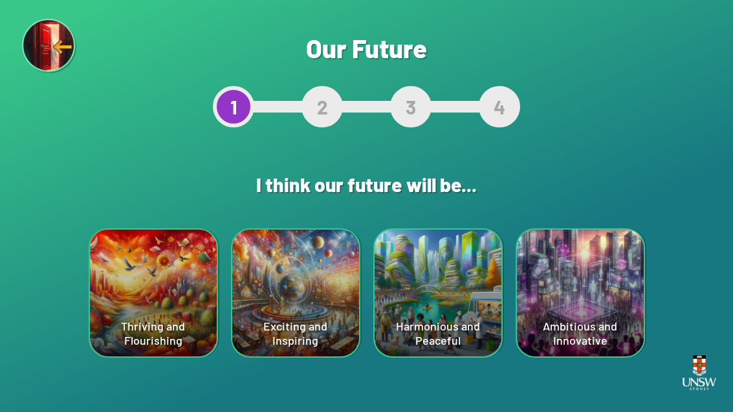
click at [147, 299] on div "Thriving and Flourishing" at bounding box center [153, 293] width 127 height 127
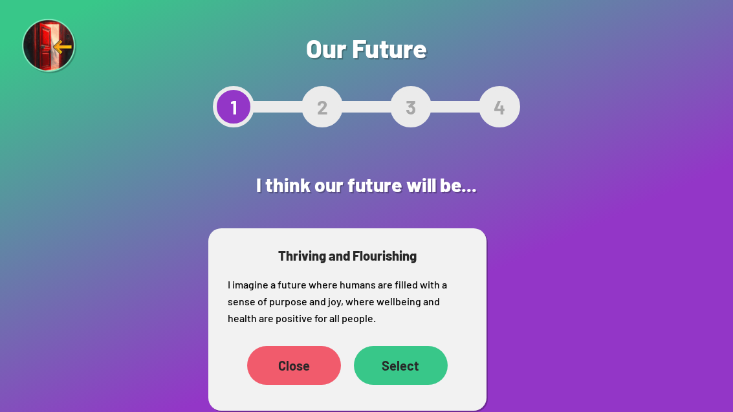
click at [408, 359] on div "Select" at bounding box center [401, 365] width 94 height 39
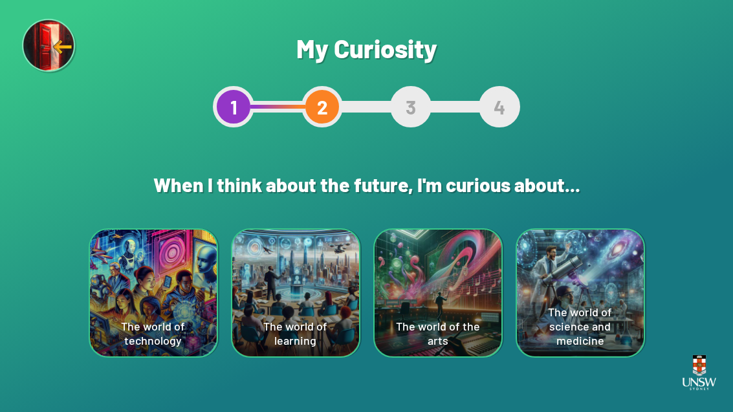
click at [493, 287] on div "The world of the arts" at bounding box center [438, 293] width 127 height 127
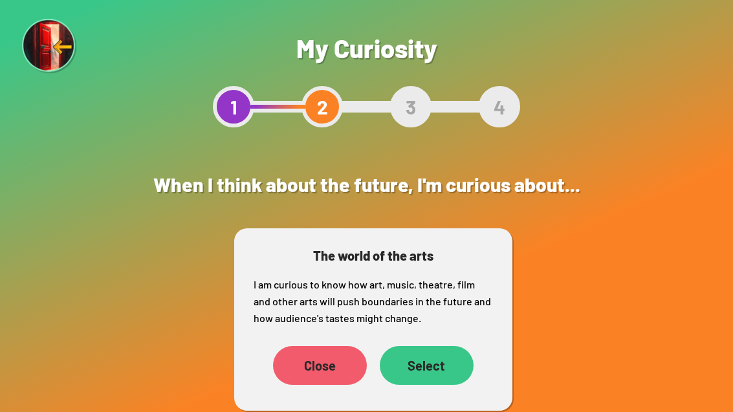
click at [451, 366] on div "Select" at bounding box center [427, 365] width 94 height 39
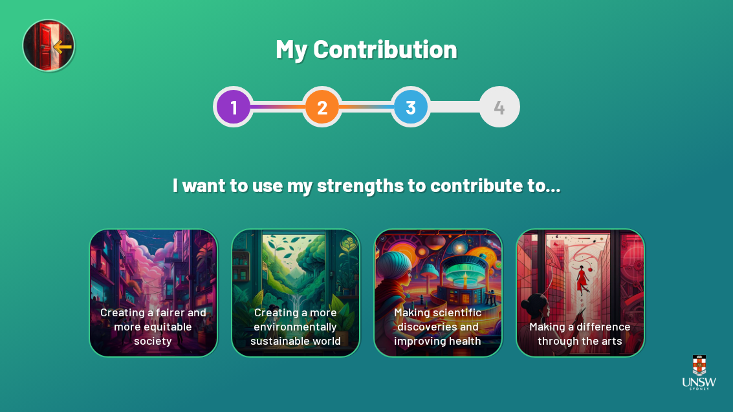
click at [440, 319] on div "Making scientific discoveries and improving health" at bounding box center [438, 293] width 127 height 127
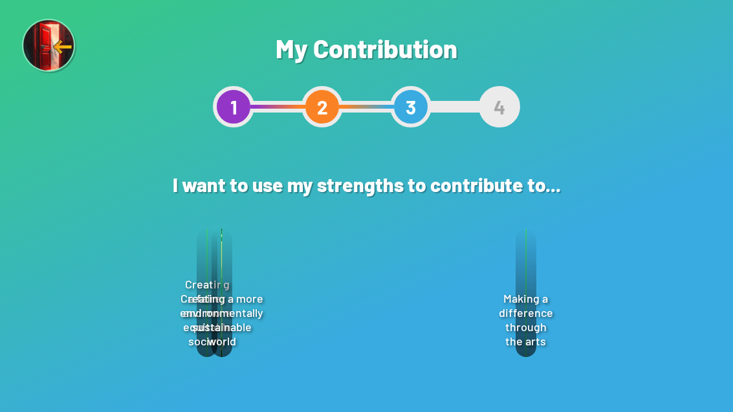
click at [437, 378] on div "Select" at bounding box center [427, 363] width 93 height 39
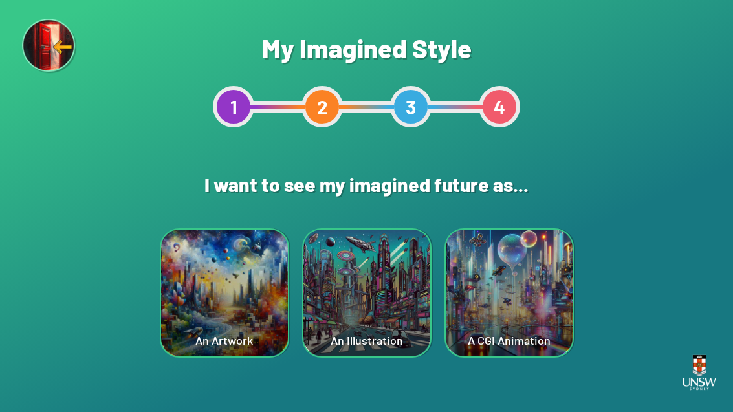
click at [429, 348] on div "An Illustration" at bounding box center [366, 293] width 129 height 129
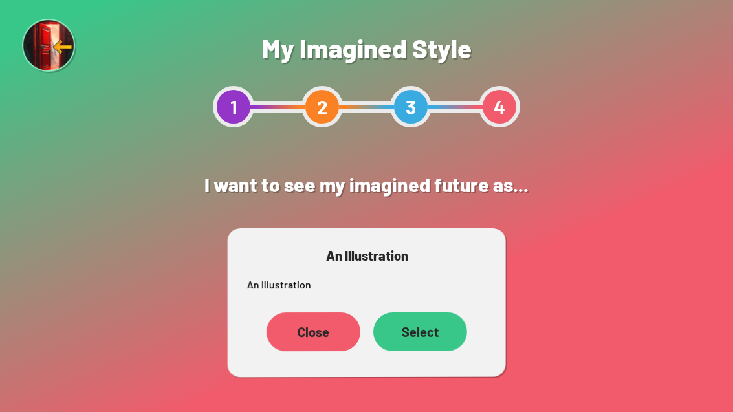
click at [434, 333] on div "Select" at bounding box center [421, 332] width 94 height 39
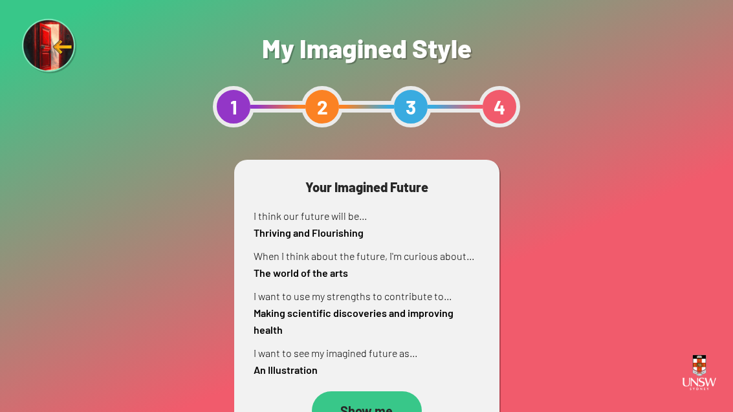
click at [372, 412] on html "Your device screen seems to be too small for our app. You must revisit the site…" at bounding box center [366, 206] width 733 height 412
click at [399, 411] on div "Show me" at bounding box center [367, 411] width 110 height 39
